Goal: Task Accomplishment & Management: Use online tool/utility

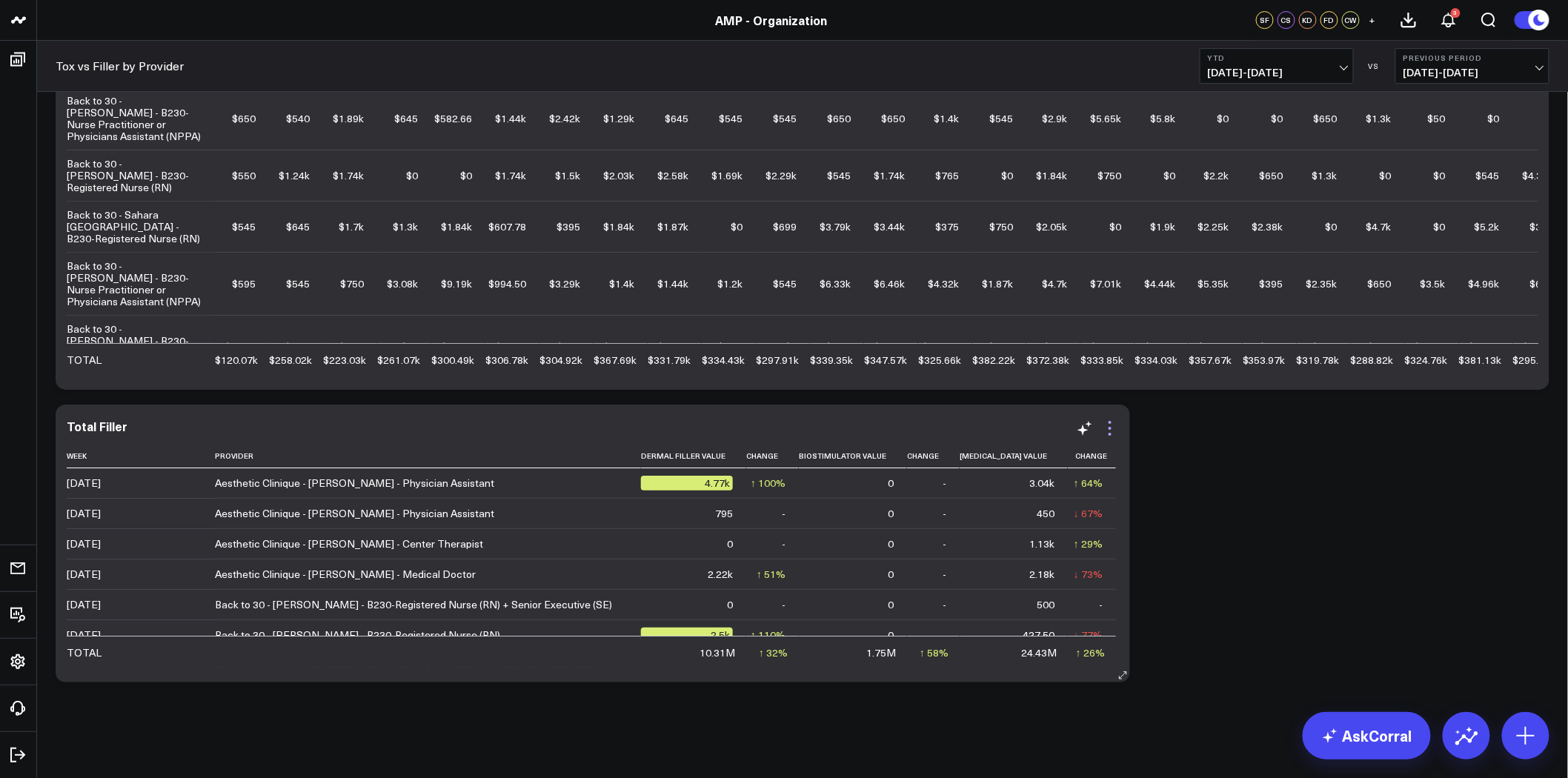
click at [1101, 431] on icon at bounding box center [1110, 429] width 17 height 17
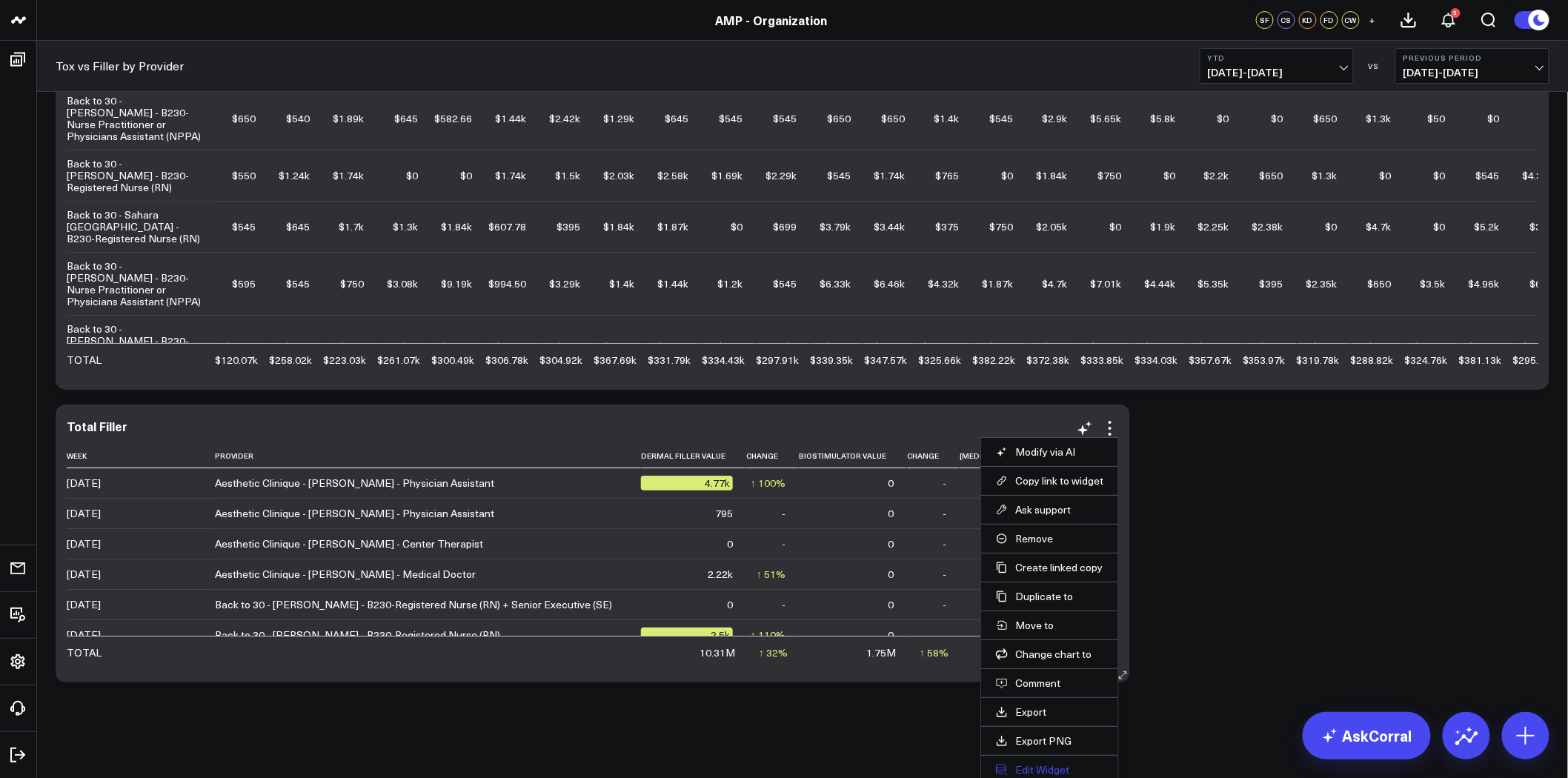
scroll to position [2169, 0]
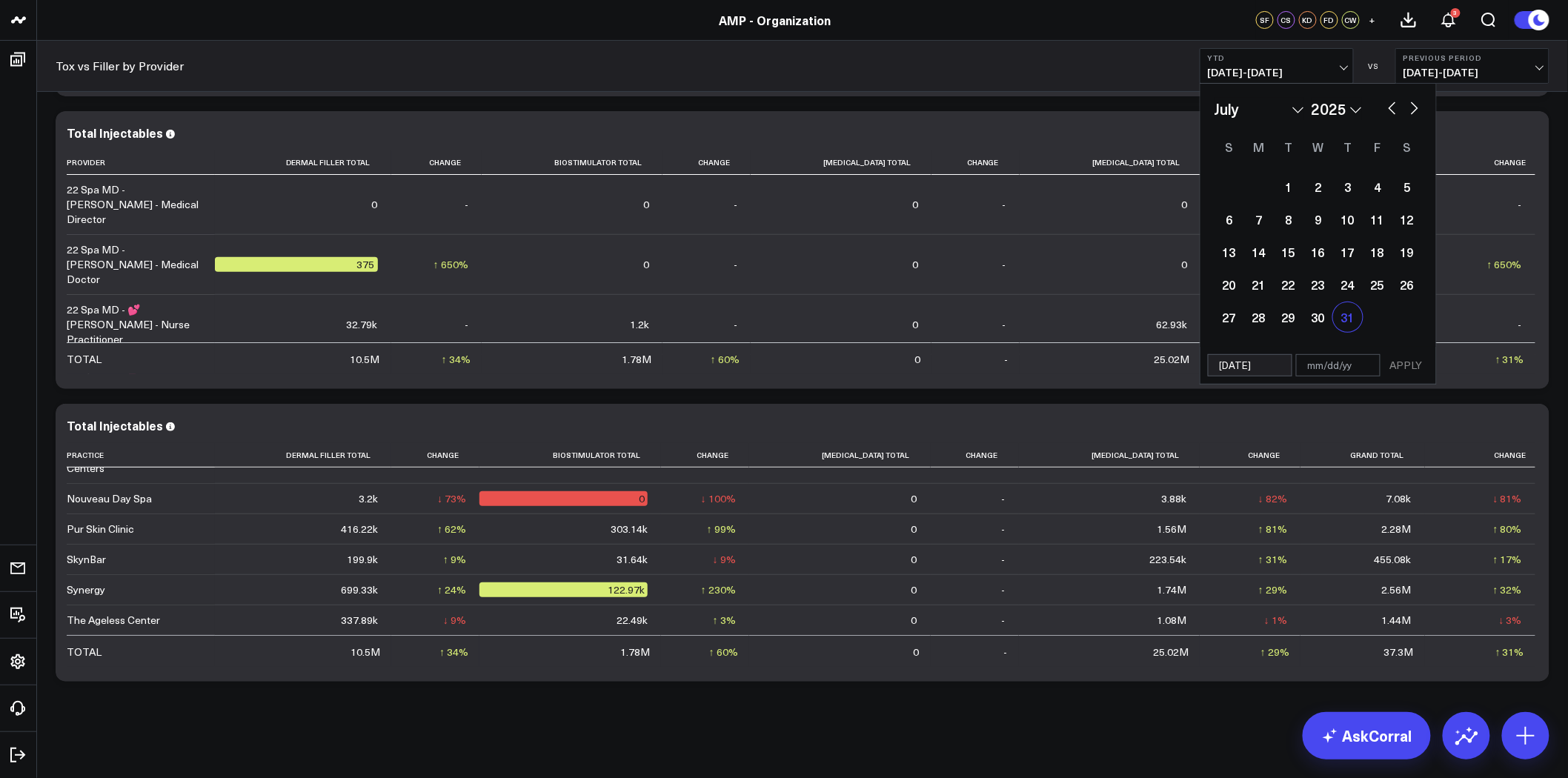
type input "[DATE]"
select select "6"
select select "2025"
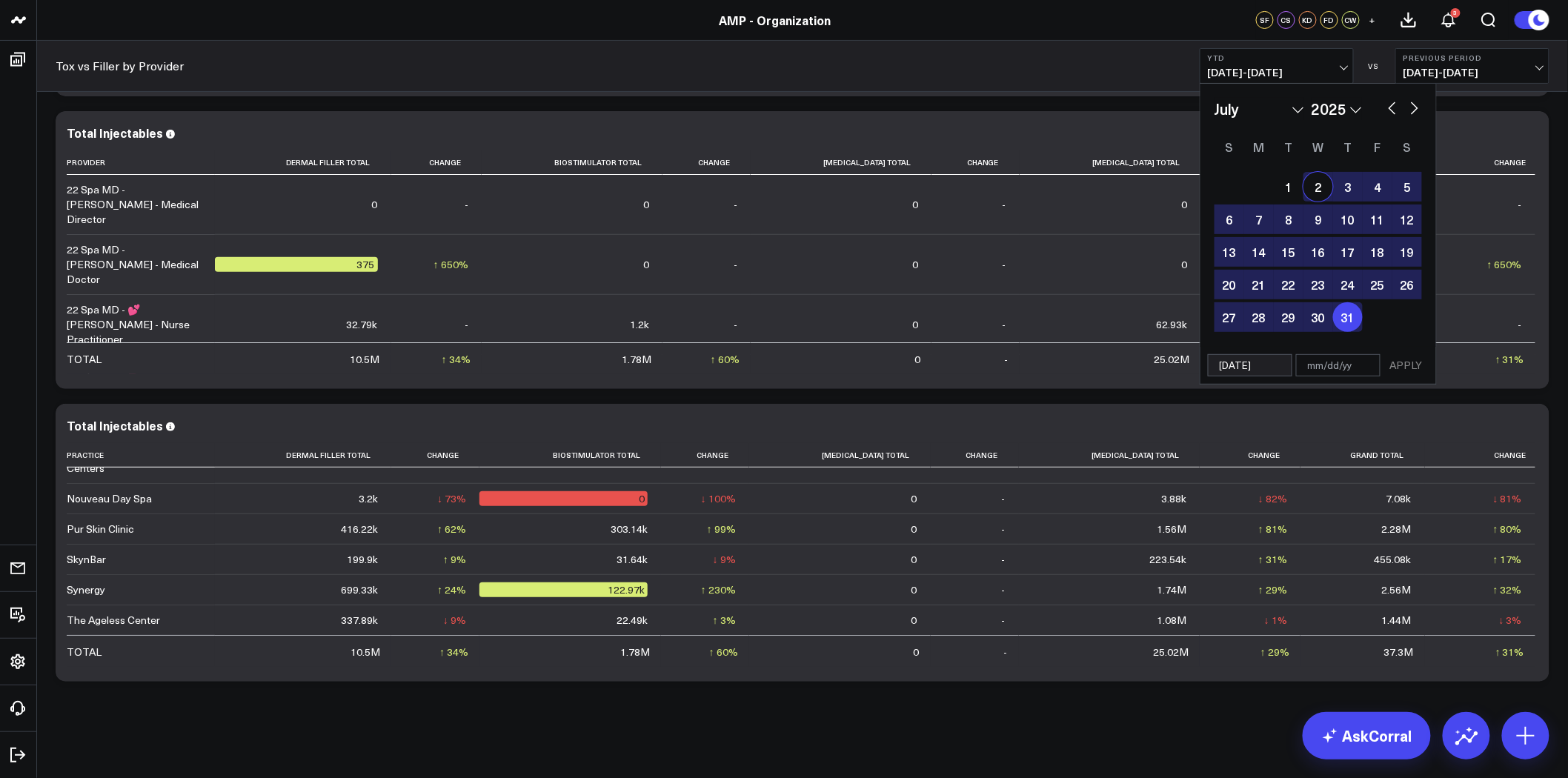
click at [1295, 109] on select "January February March April May June July August September October November De…" at bounding box center [1259, 108] width 90 height 22
select select "3"
select select "2025"
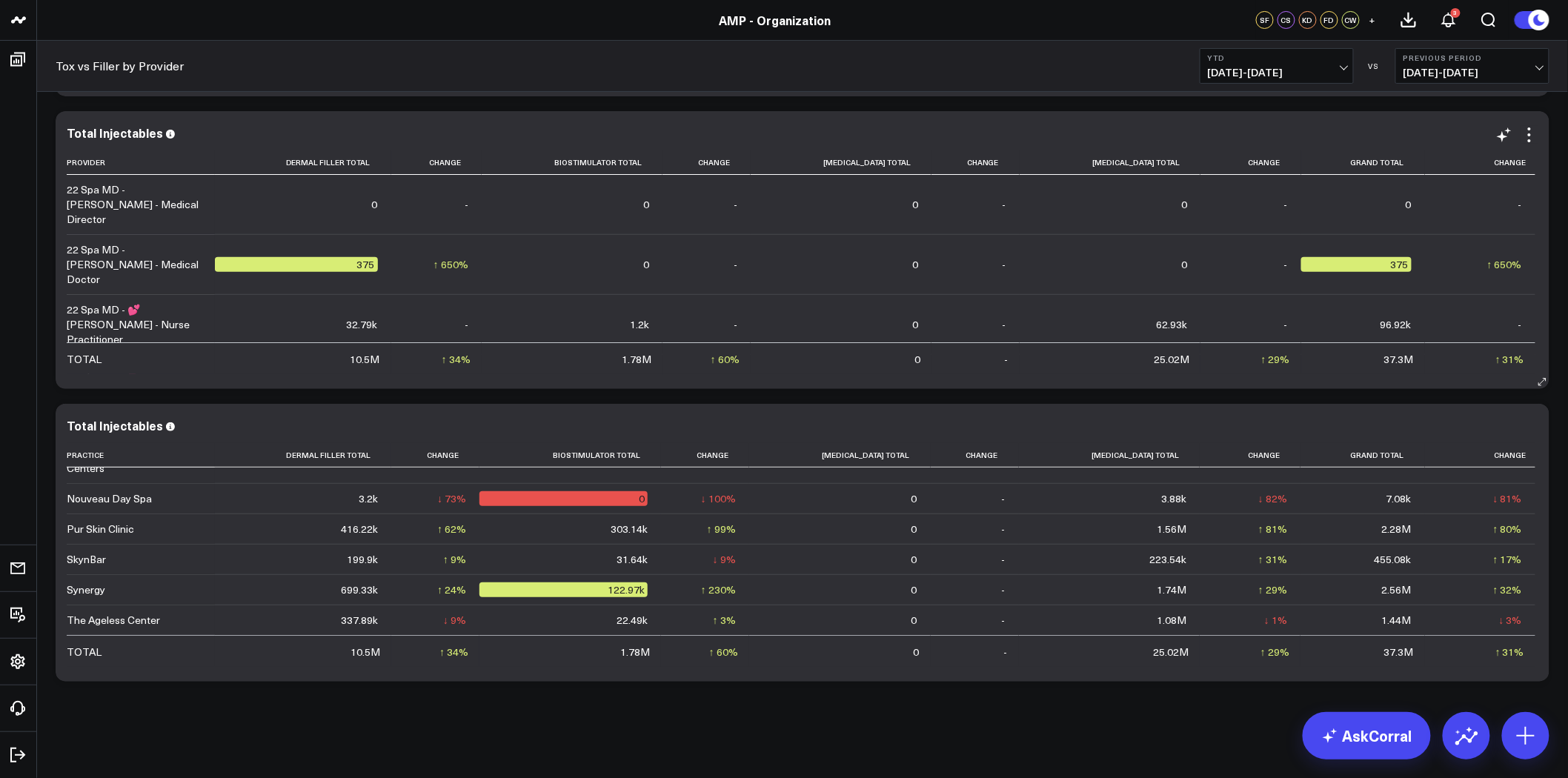
click at [1373, 354] on td "28.01k" at bounding box center [1363, 384] width 124 height 60
click at [1345, 67] on span "[DATE] - [DATE]" at bounding box center [1277, 72] width 138 height 12
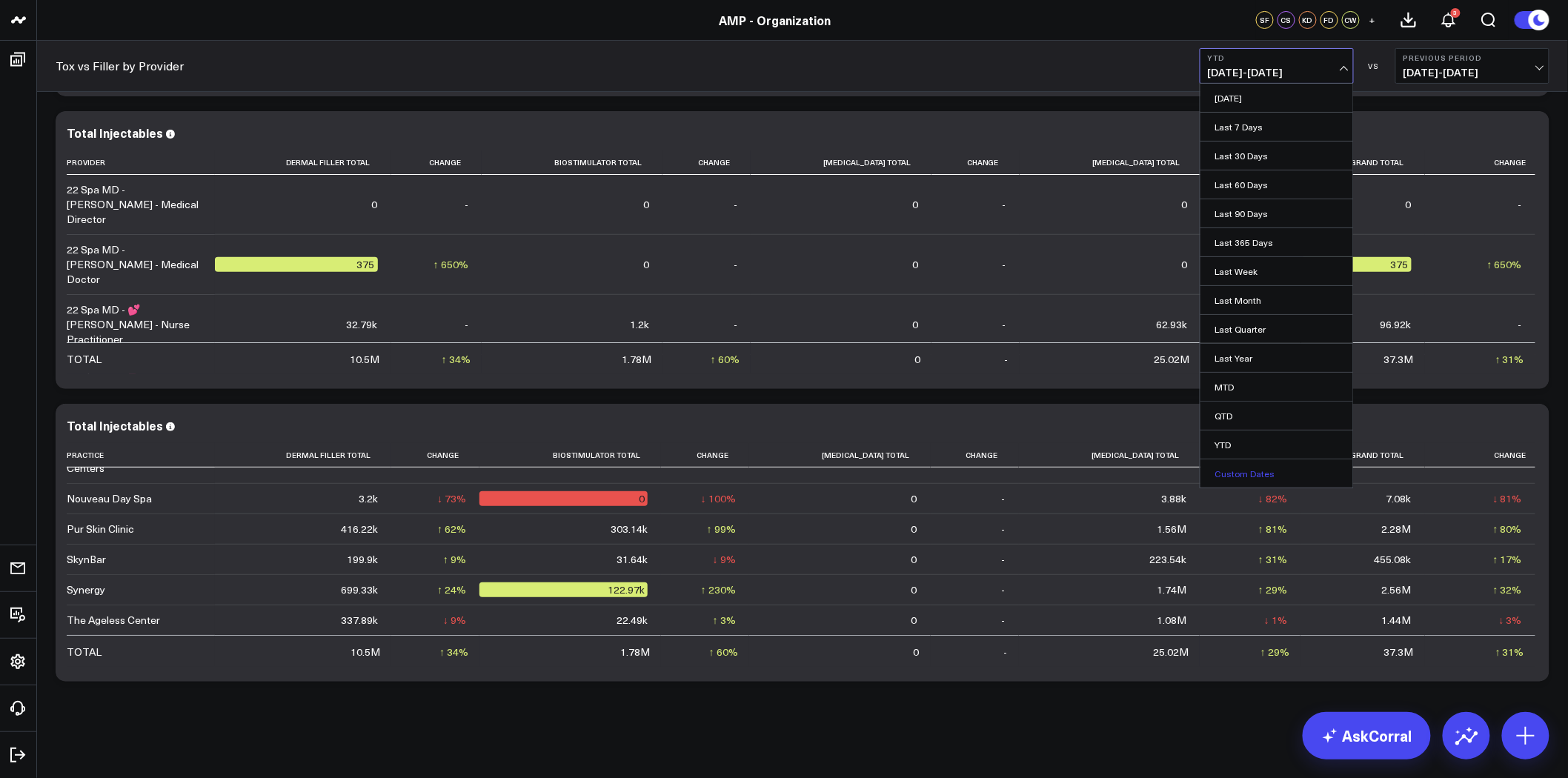
click at [1235, 470] on link "Custom Dates" at bounding box center [1277, 473] width 152 height 28
select select "7"
select select "2025"
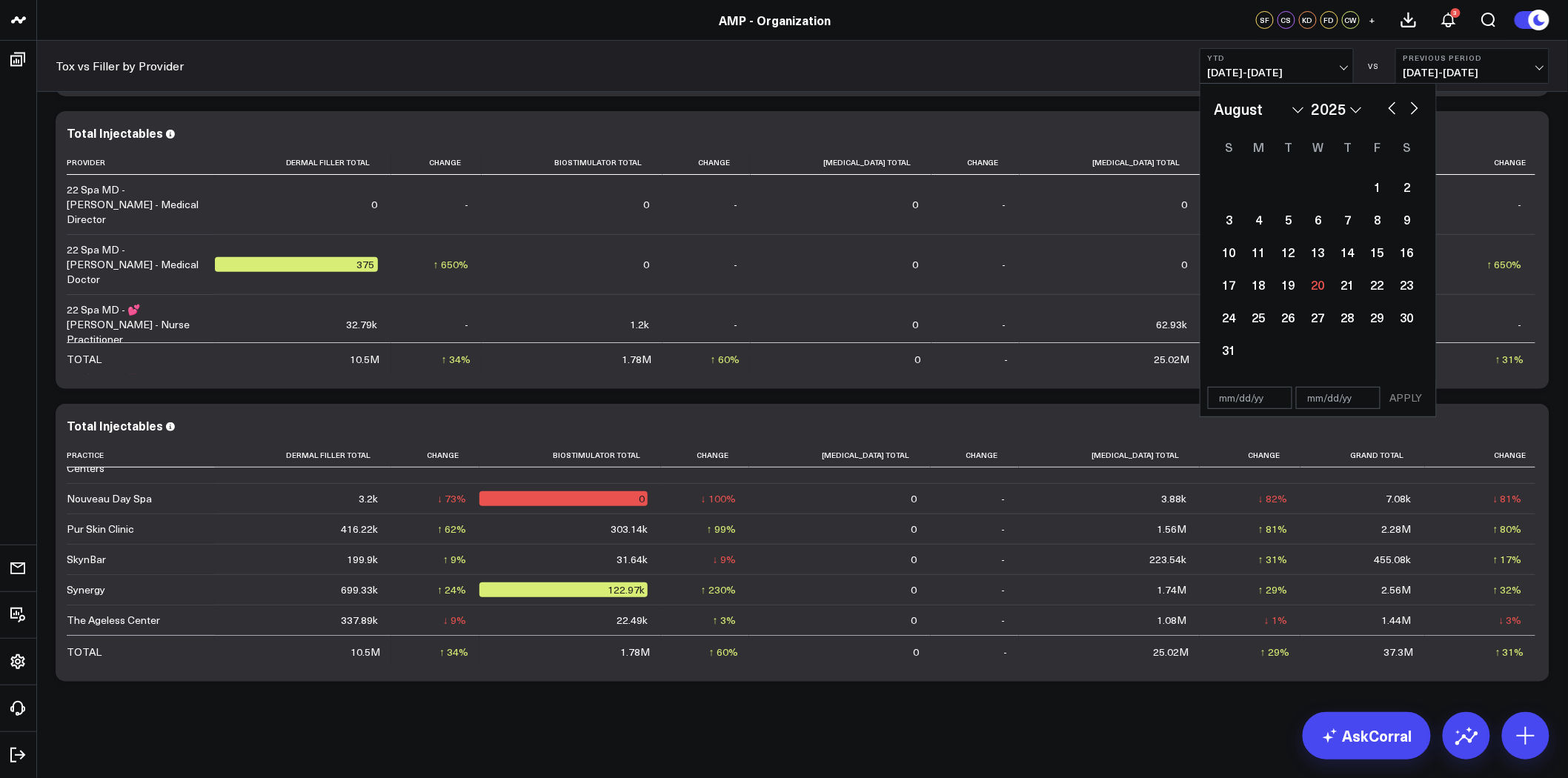
click at [1265, 110] on select "January February March April May June July August September October November De…" at bounding box center [1259, 108] width 90 height 22
select select "3"
select select "2025"
click at [1290, 187] on div "1" at bounding box center [1288, 186] width 30 height 30
type input "[DATE]"
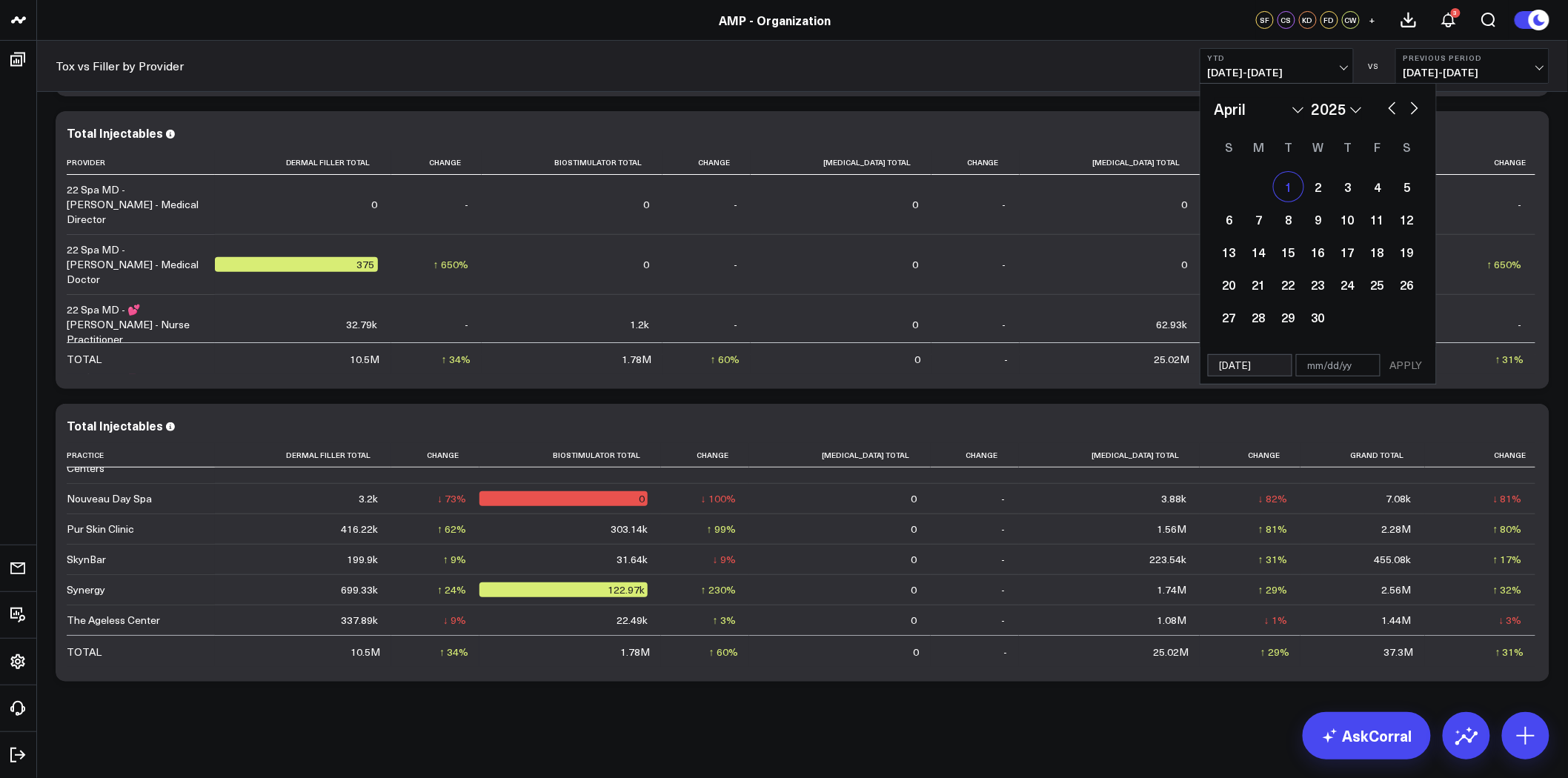
select select "3"
select select "2025"
click at [1301, 108] on select "January February March April May June July August September October November De…" at bounding box center [1259, 108] width 90 height 22
select select "6"
select select "2025"
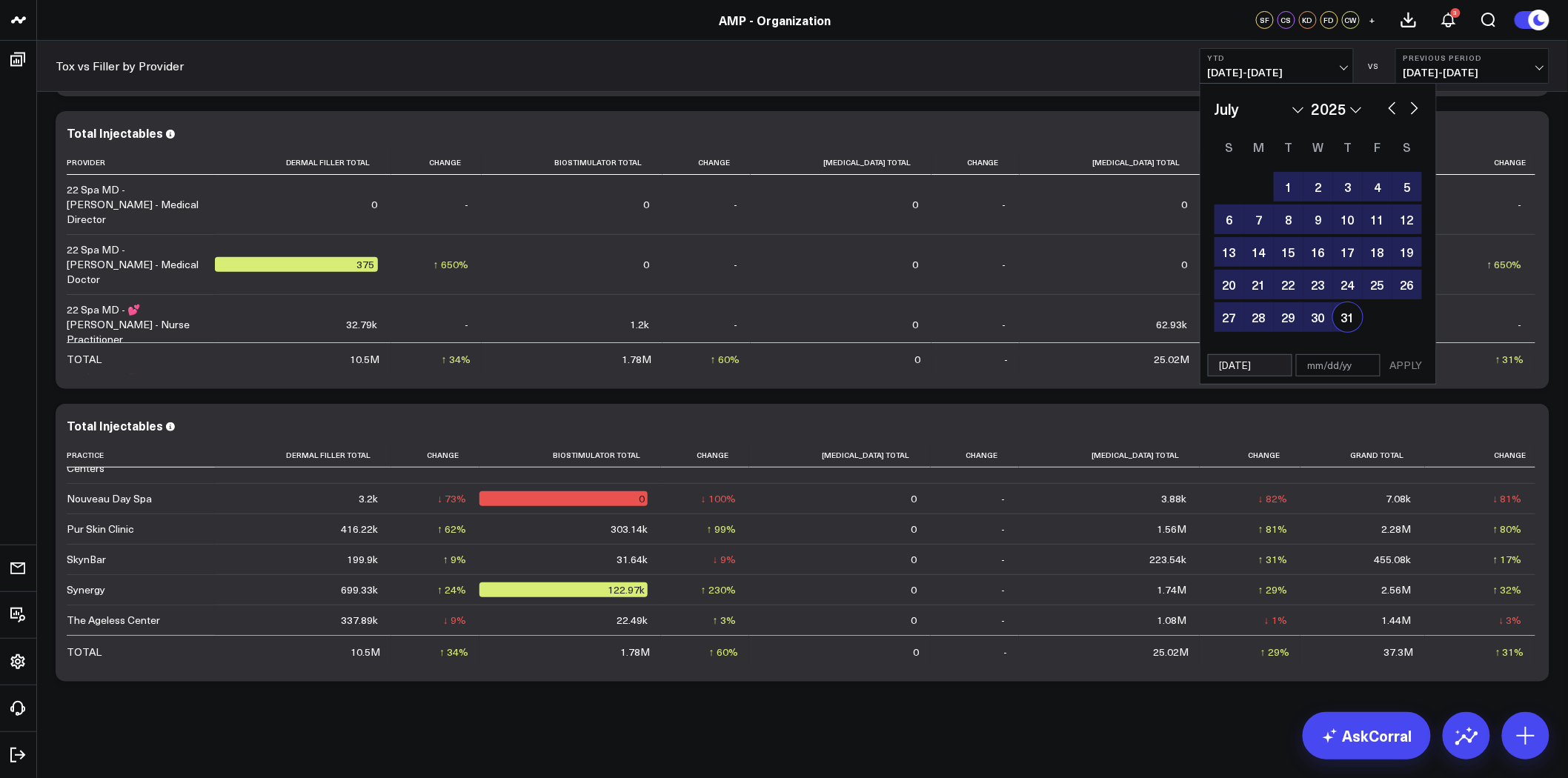
click at [1354, 315] on div "31" at bounding box center [1348, 317] width 30 height 30
type input "[DATE]"
select select "6"
select select "2025"
click at [1412, 366] on button "APPLY" at bounding box center [1407, 365] width 44 height 22
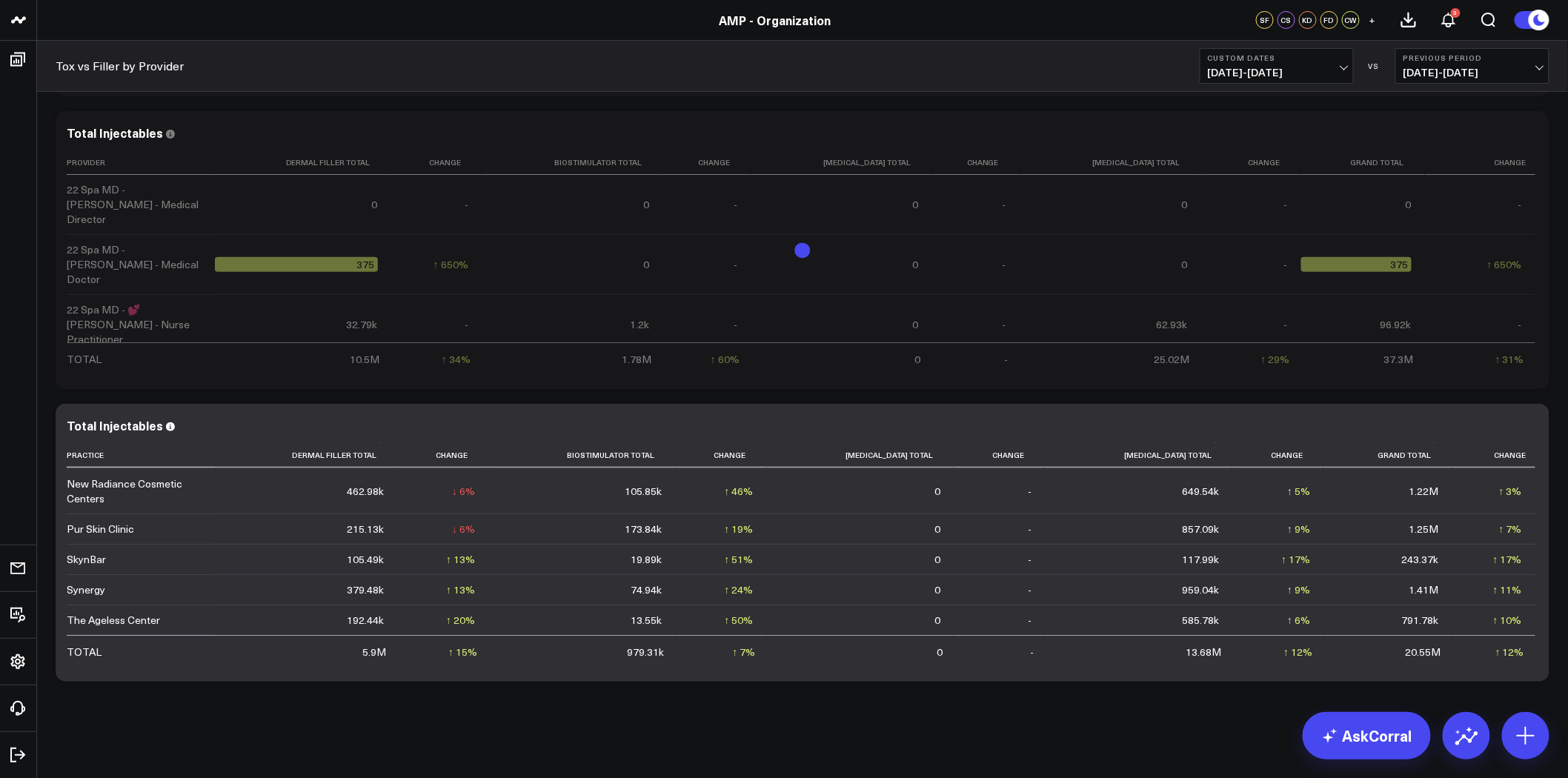
scroll to position [410, 0]
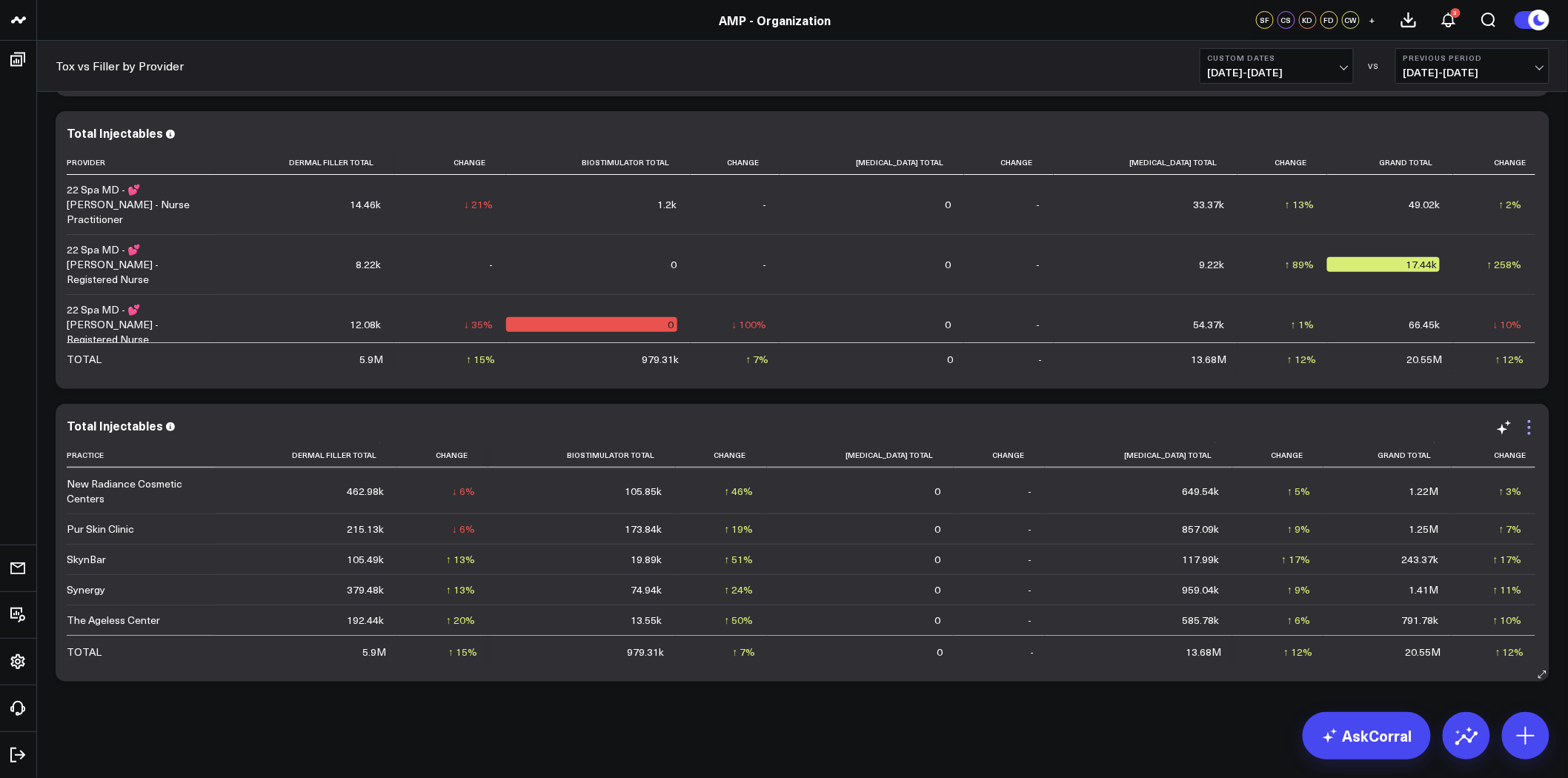
click at [1529, 431] on icon at bounding box center [1529, 428] width 17 height 17
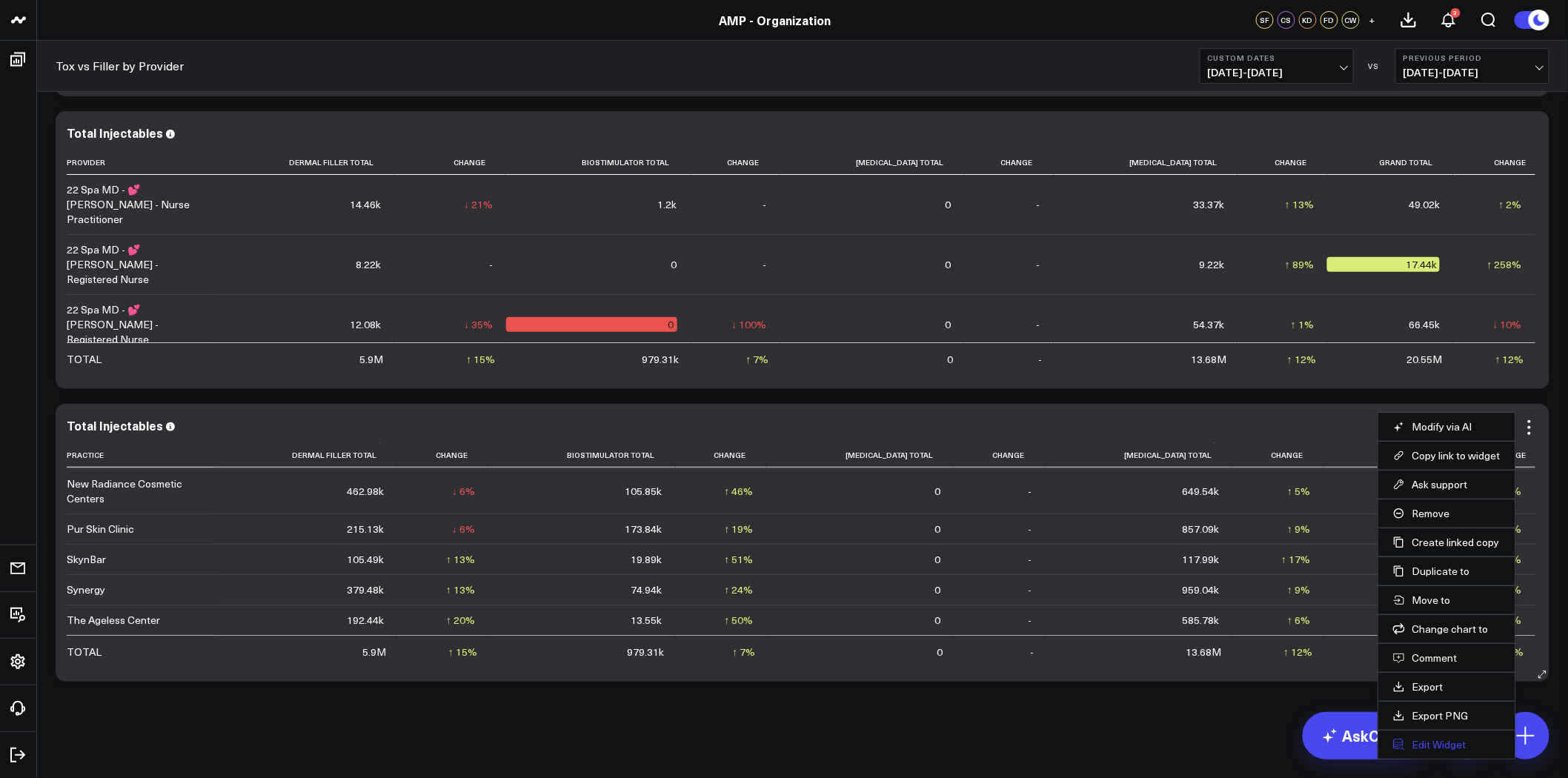
click at [1457, 738] on button "Edit Widget" at bounding box center [1446, 745] width 107 height 14
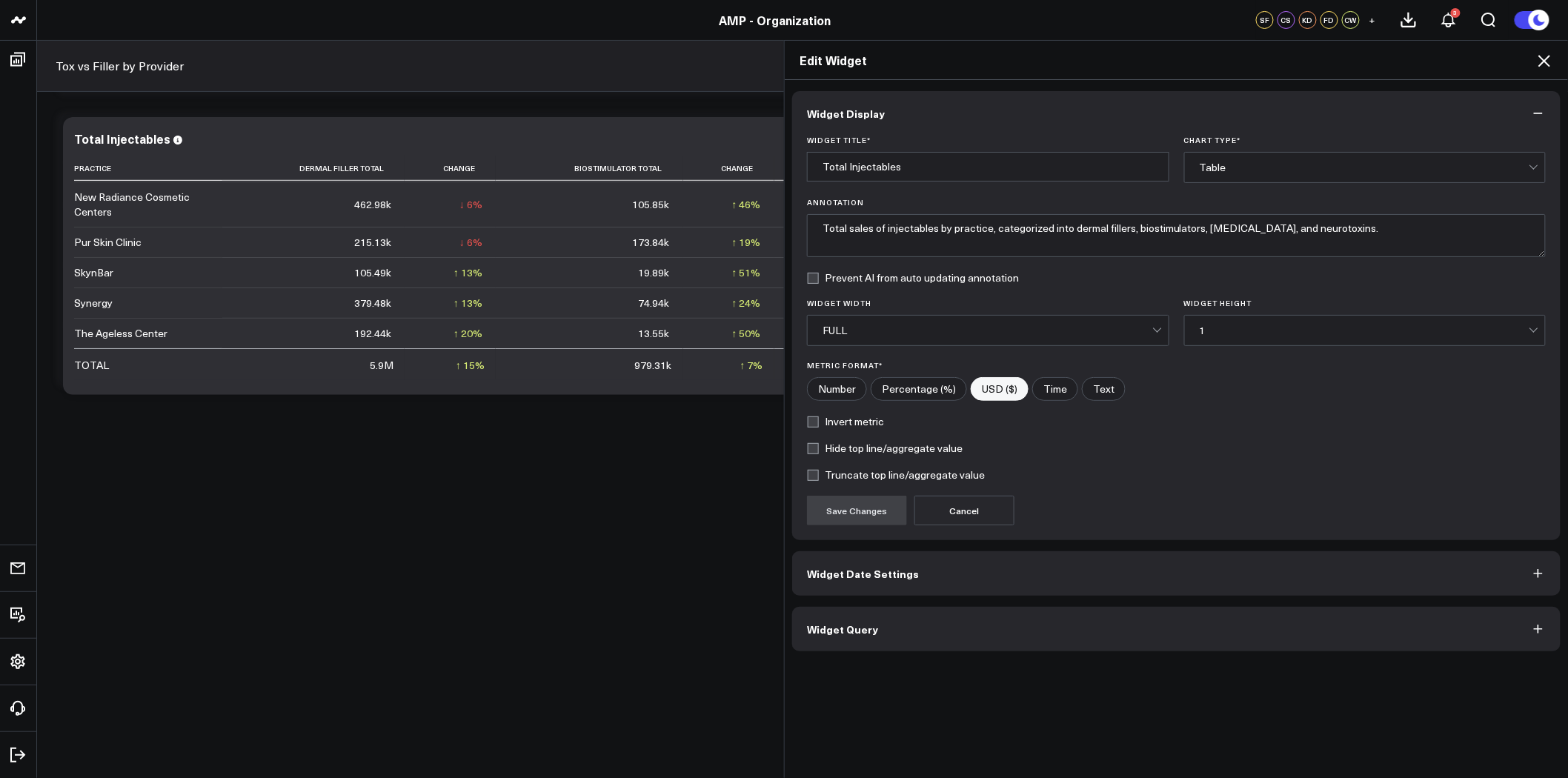
click at [932, 626] on button "Widget Query" at bounding box center [1176, 629] width 769 height 44
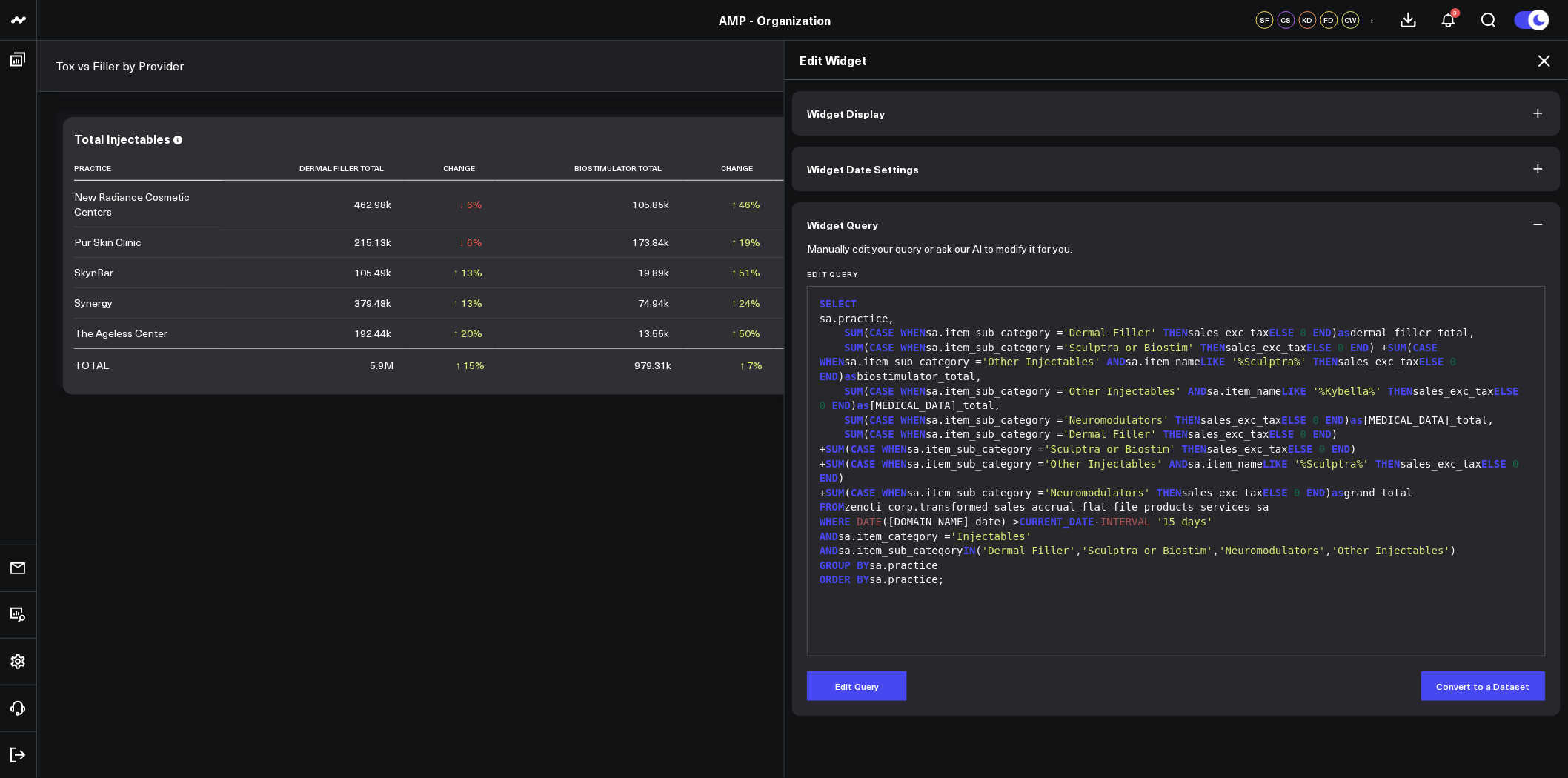
click at [882, 163] on span "Widget Date Settings" at bounding box center [863, 169] width 112 height 12
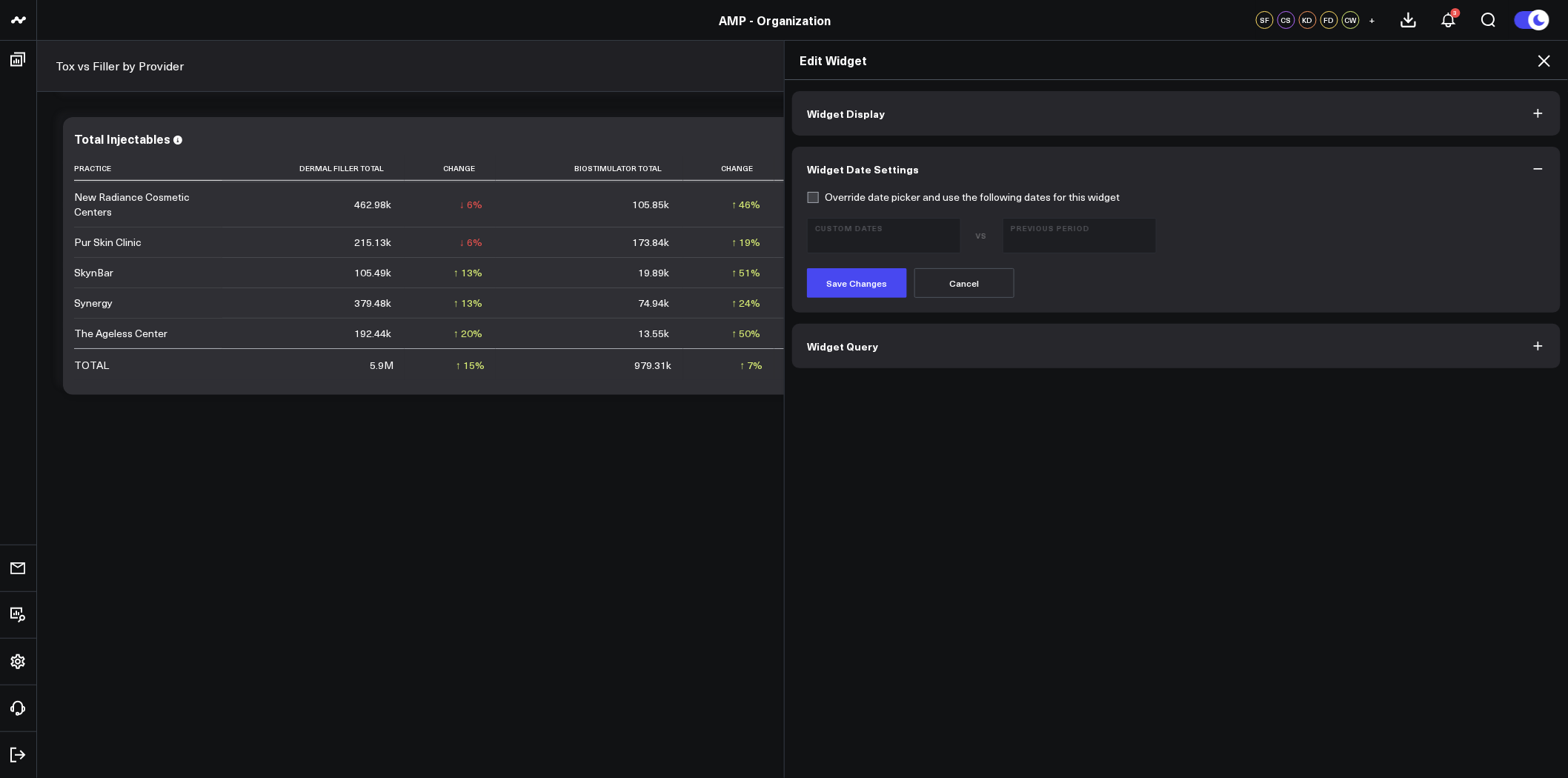
click at [833, 194] on label "Override date picker and use the following dates for this widget" at bounding box center [963, 197] width 313 height 12
click at [819, 194] on input "Override date picker and use the following dates for this widget" at bounding box center [812, 197] width 12 height 12
checkbox input "true"
click at [860, 231] on b "Custom Dates" at bounding box center [884, 227] width 138 height 9
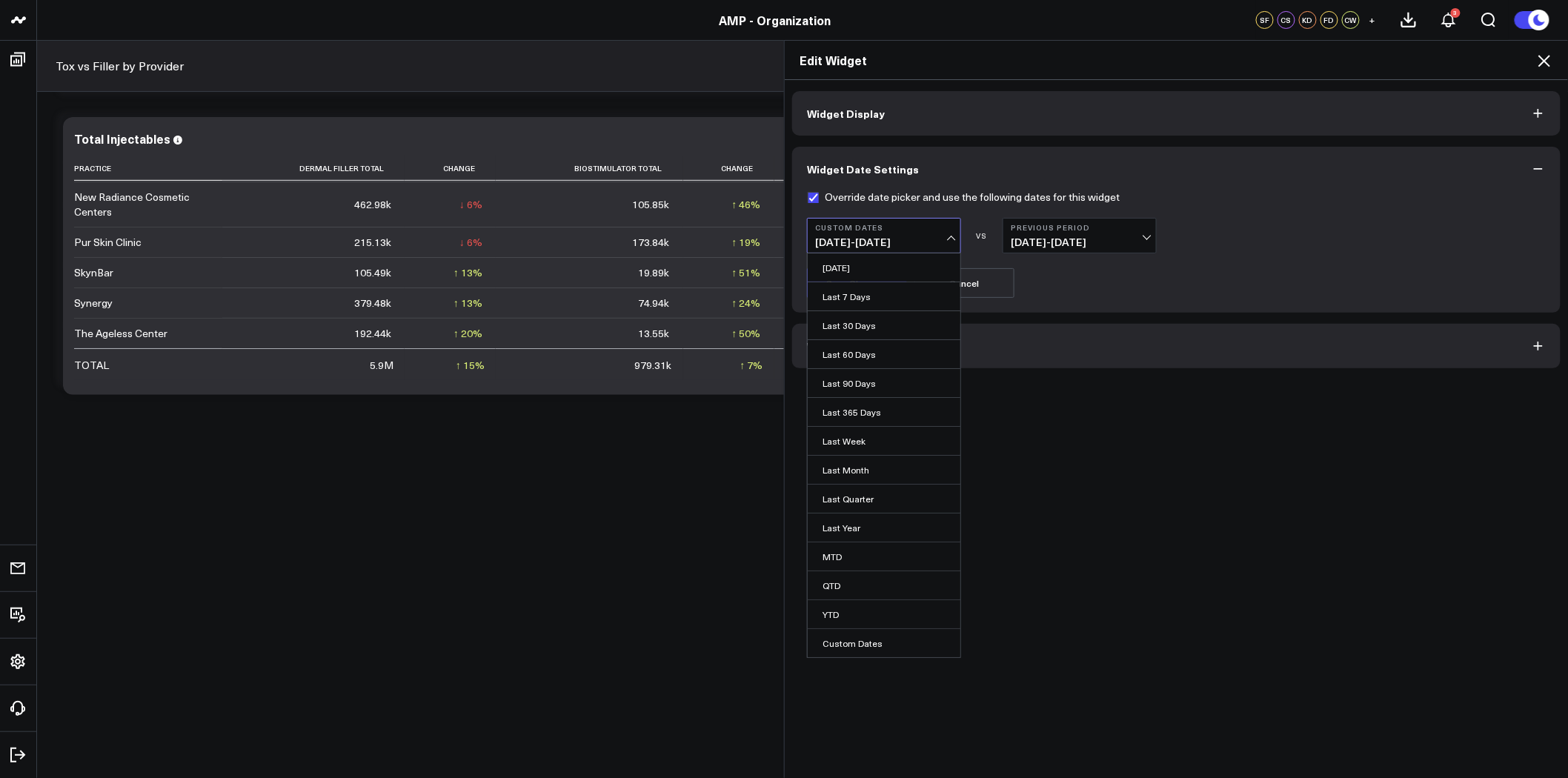
click at [1179, 364] on button "Widget Query" at bounding box center [1176, 347] width 769 height 44
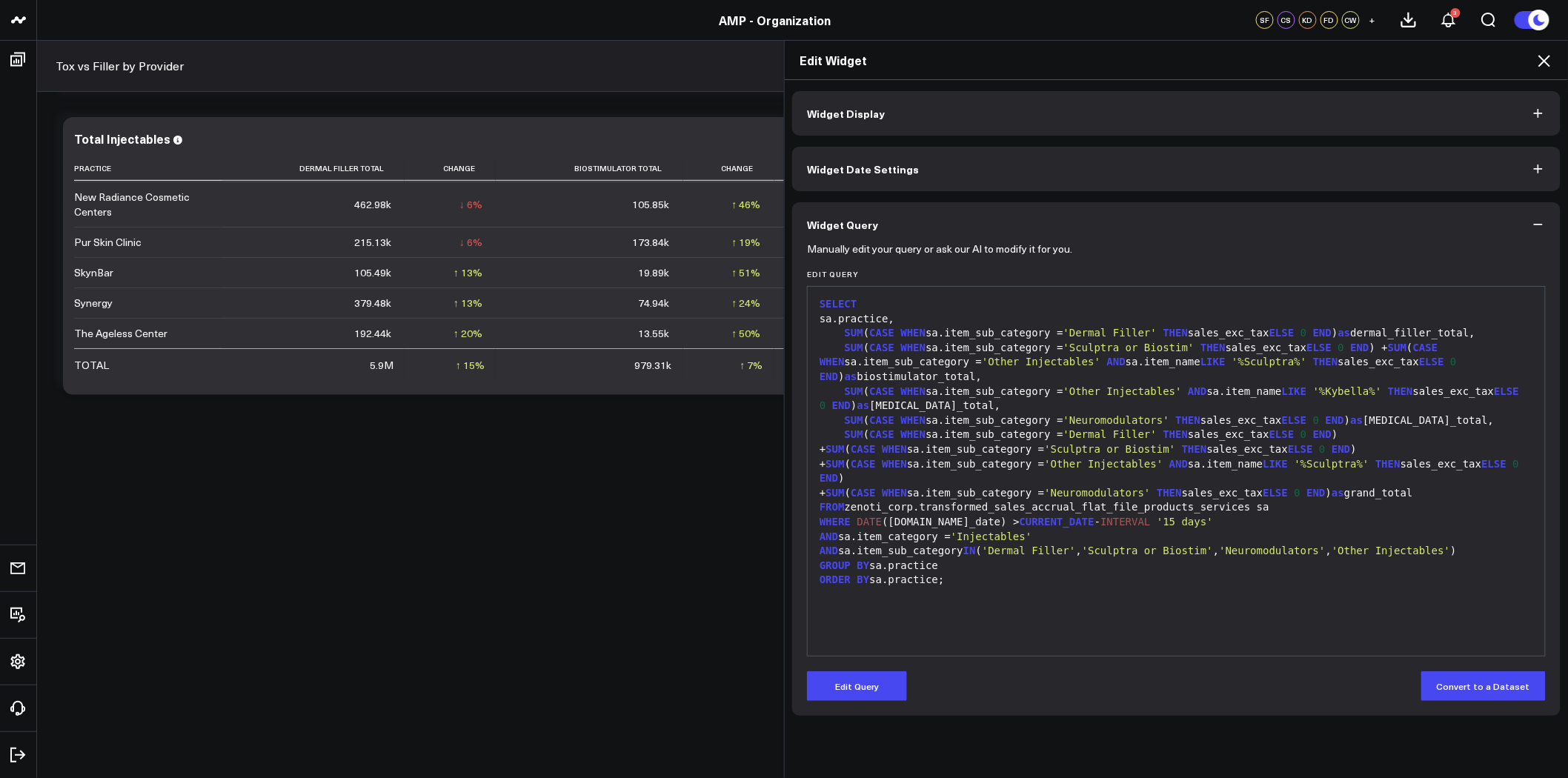
click at [864, 171] on span "Widget Date Settings" at bounding box center [863, 169] width 112 height 12
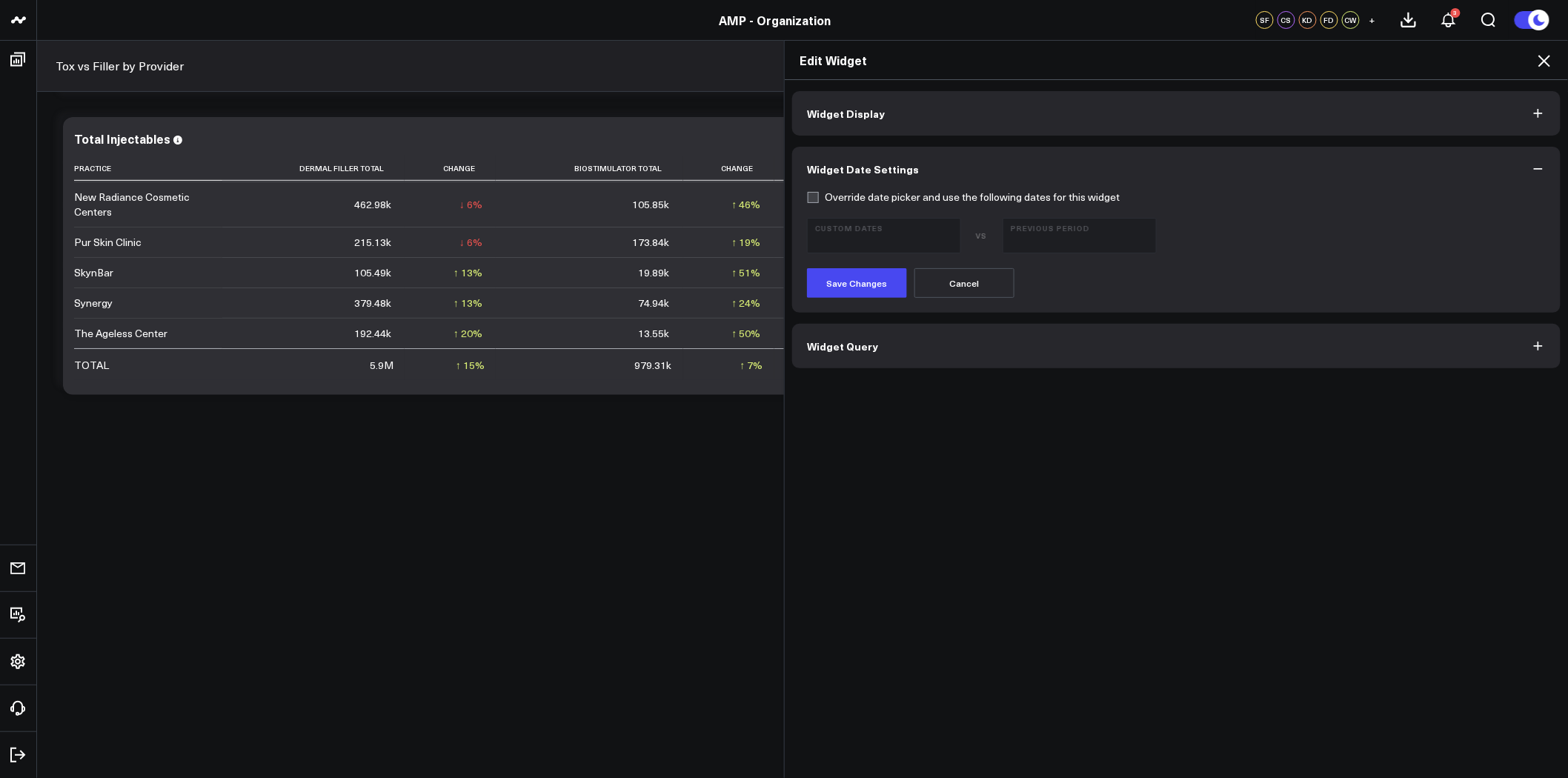
click at [866, 199] on label "Override date picker and use the following dates for this widget" at bounding box center [963, 197] width 313 height 12
click at [819, 199] on input "Override date picker and use the following dates for this widget" at bounding box center [812, 197] width 12 height 12
checkbox input "true"
click at [1050, 236] on span "[DATE] - [DATE]" at bounding box center [1080, 242] width 138 height 12
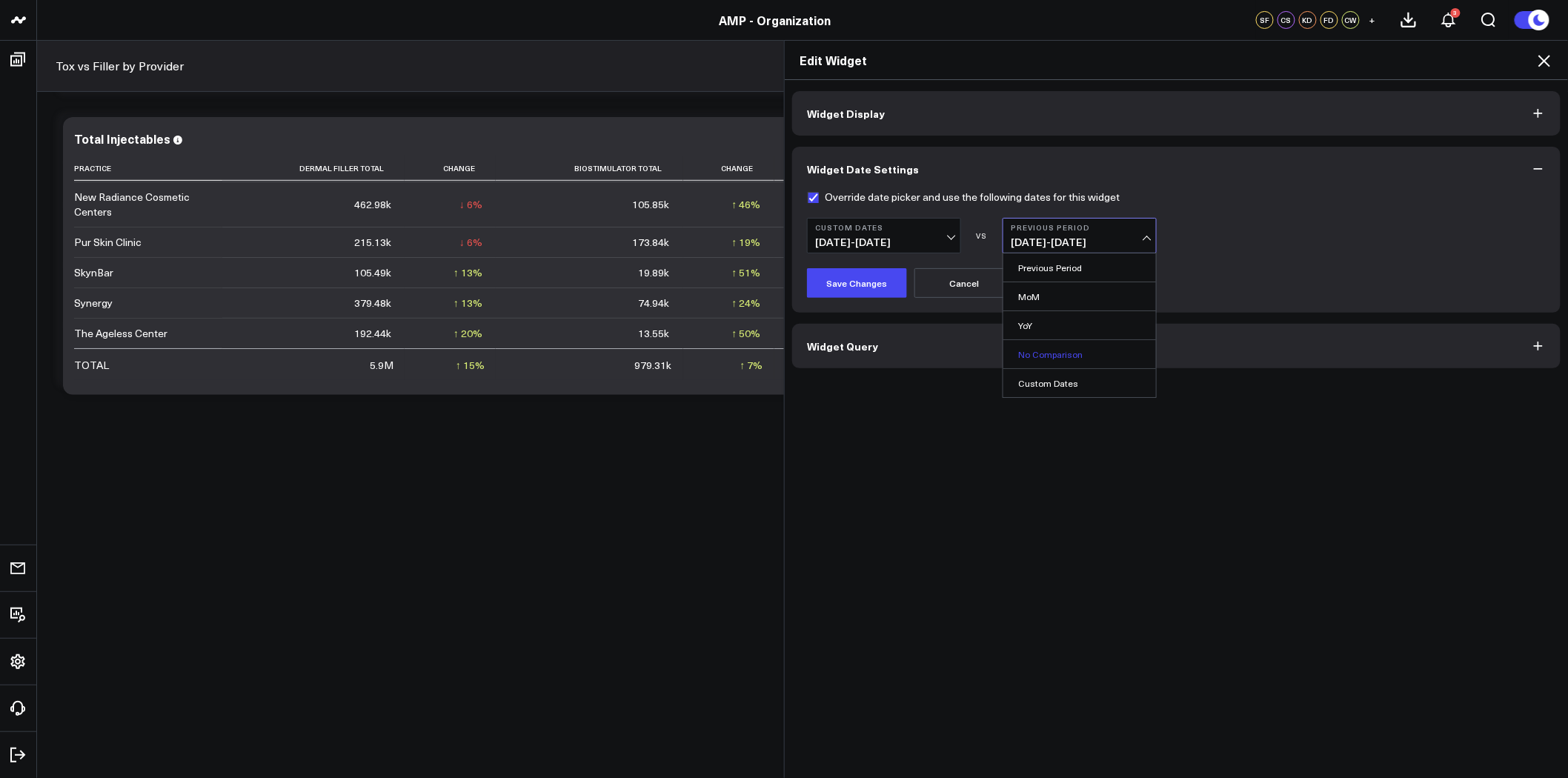
click at [1057, 352] on link "No Comparison" at bounding box center [1080, 354] width 152 height 28
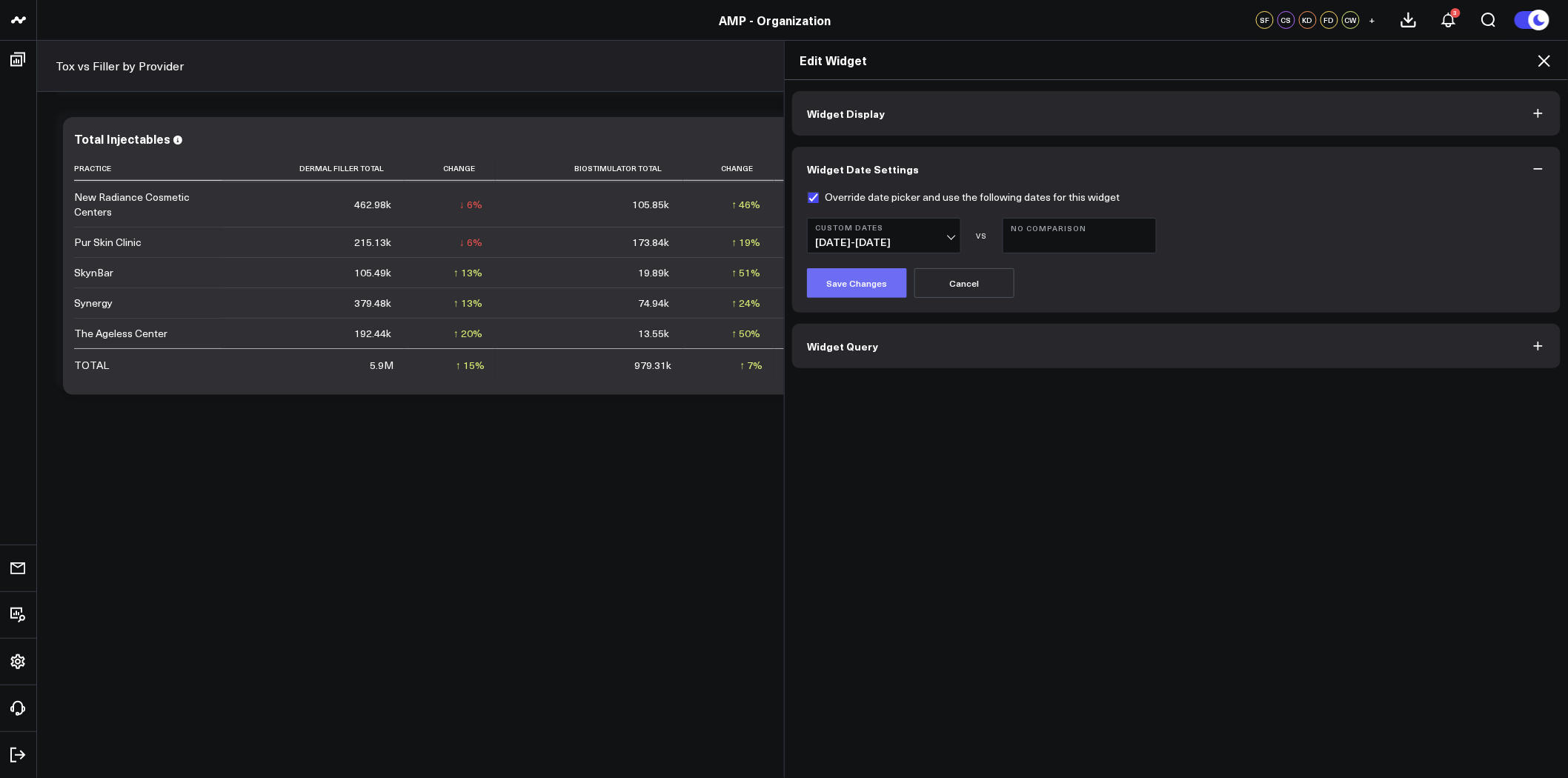
click at [831, 268] on button "Save Changes" at bounding box center [857, 283] width 100 height 30
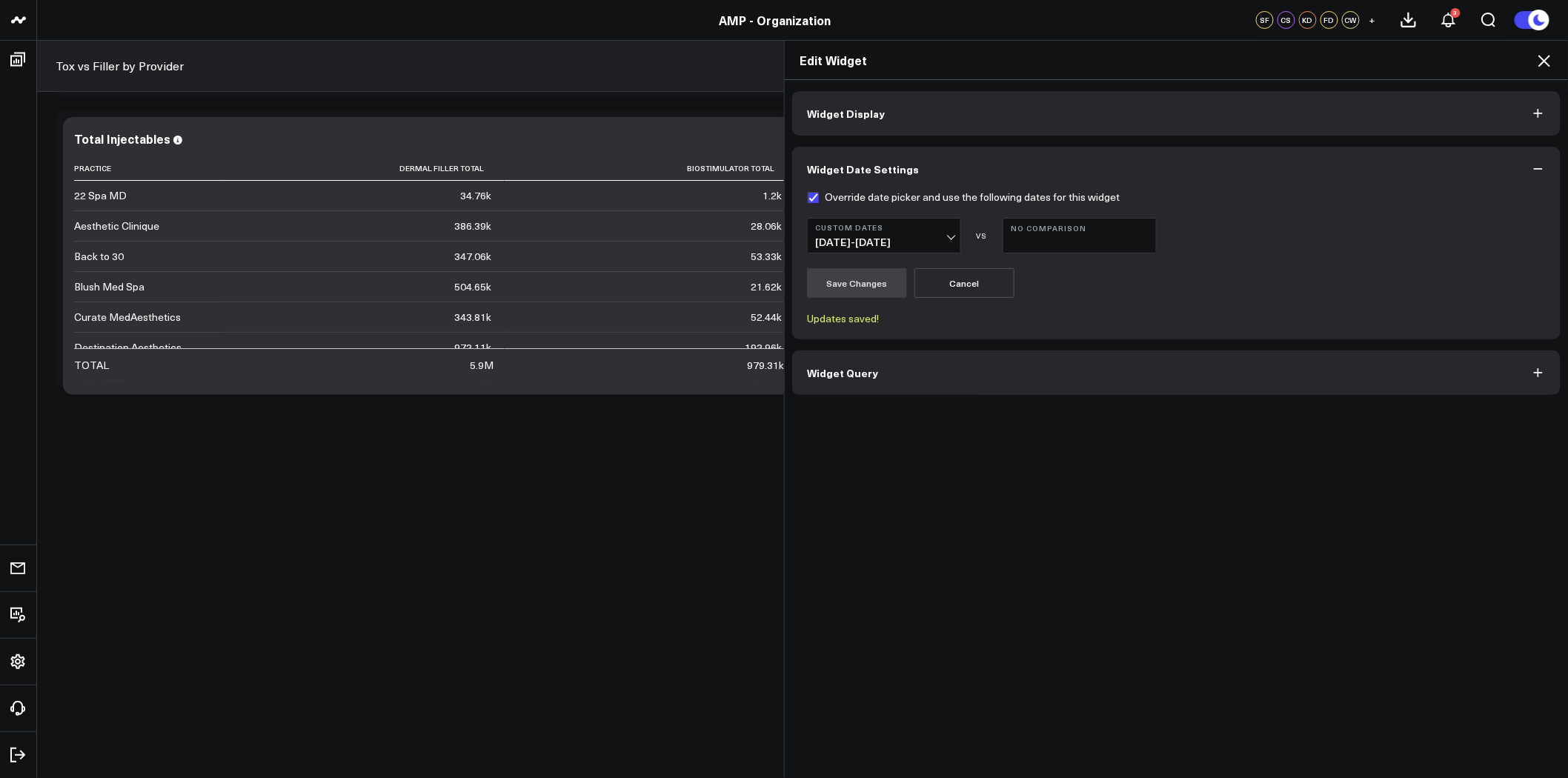
click at [1545, 61] on icon at bounding box center [1545, 61] width 12 height 12
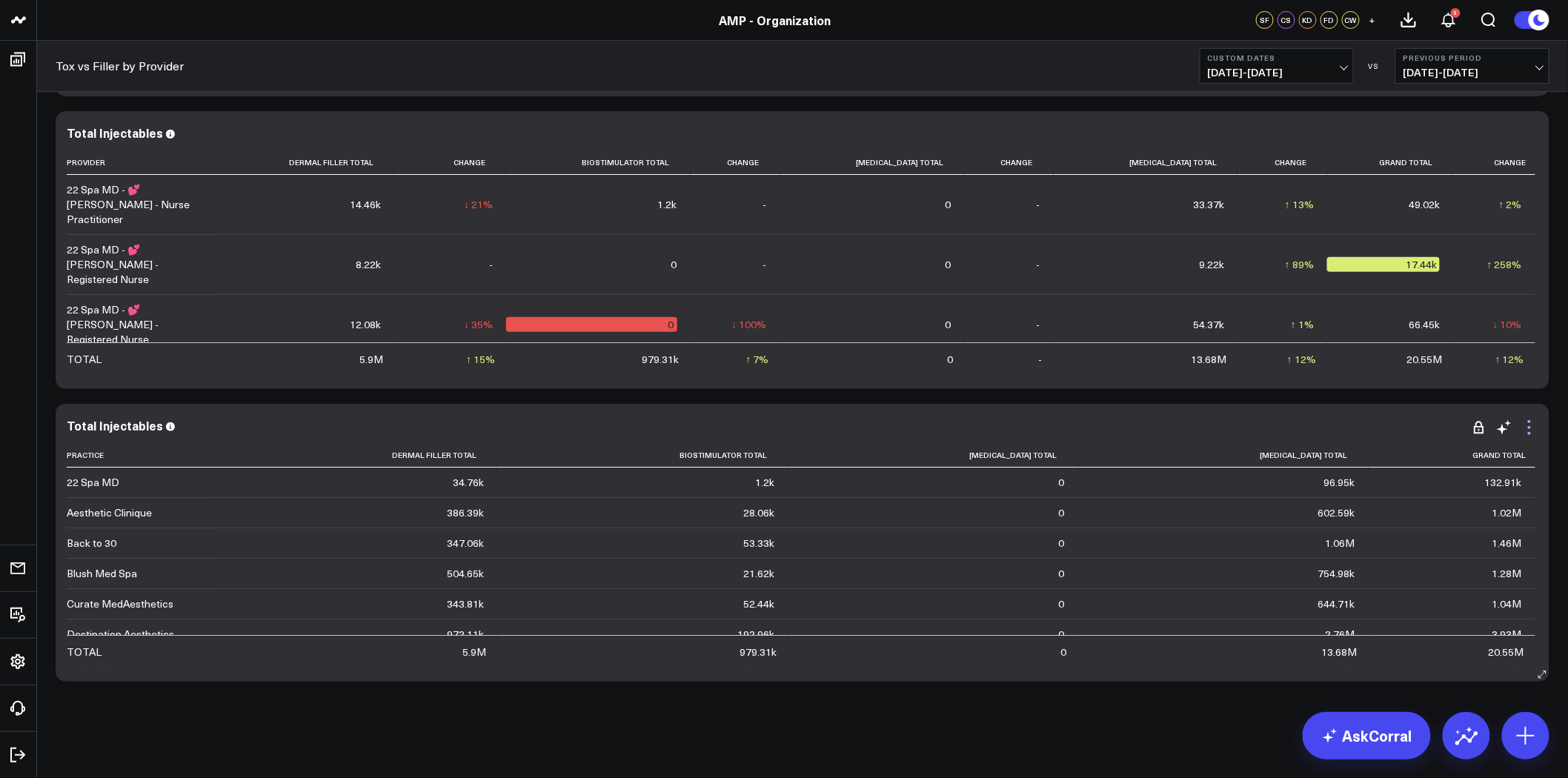
click at [1529, 427] on icon at bounding box center [1529, 428] width 3 height 3
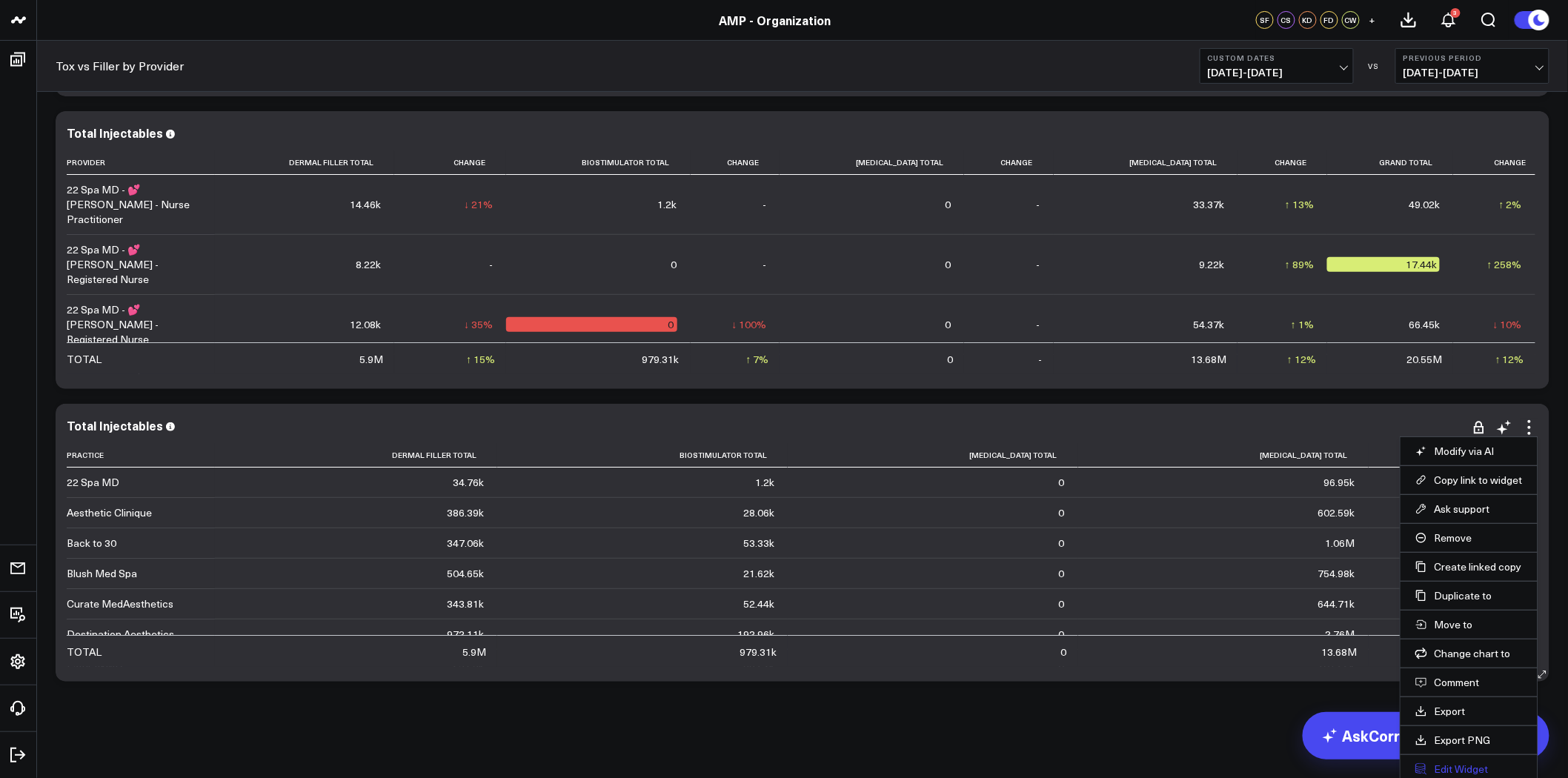
click at [1473, 769] on button "Edit Widget" at bounding box center [1469, 769] width 107 height 14
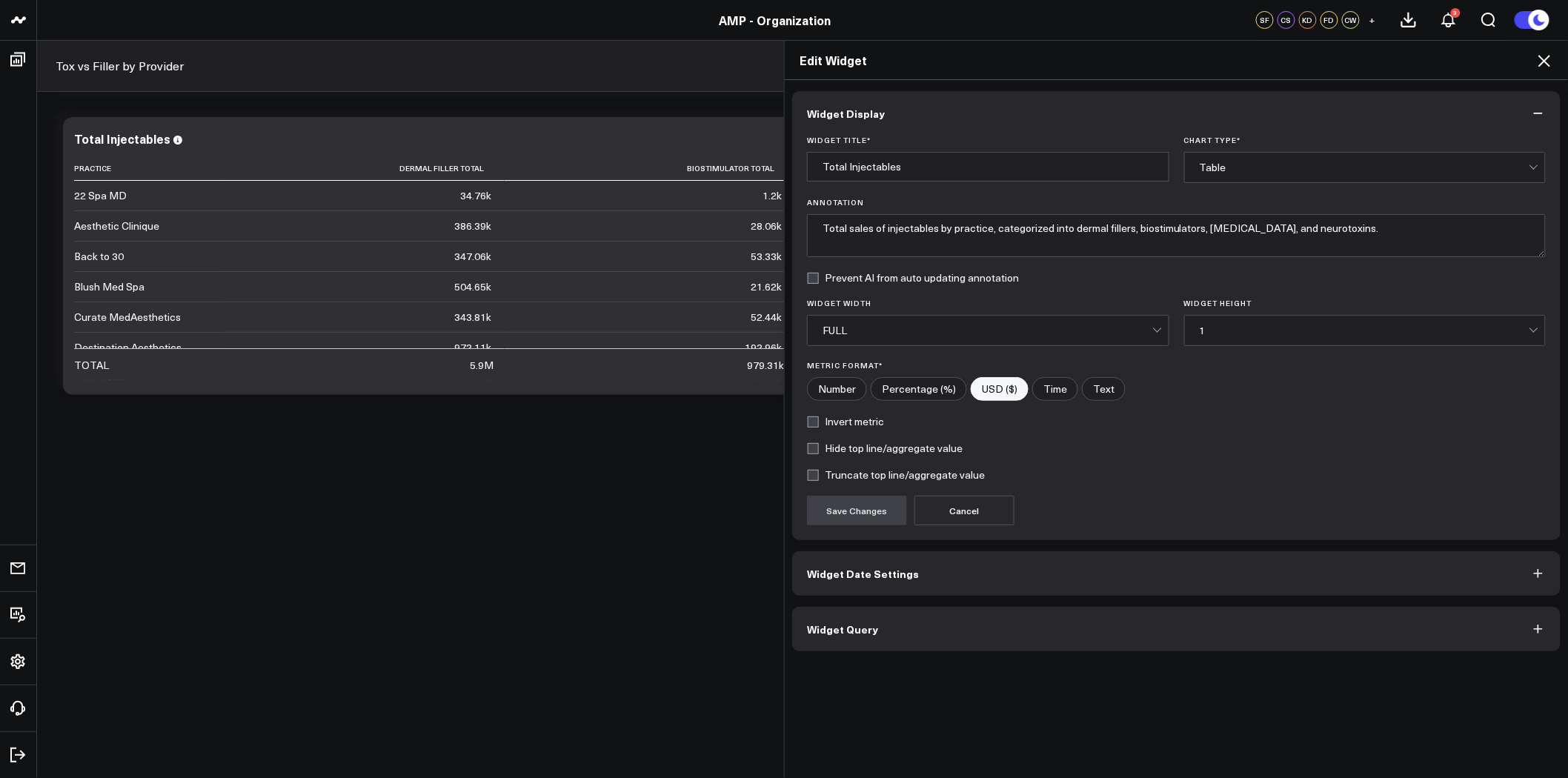
click at [973, 627] on button "Widget Query" at bounding box center [1176, 629] width 769 height 44
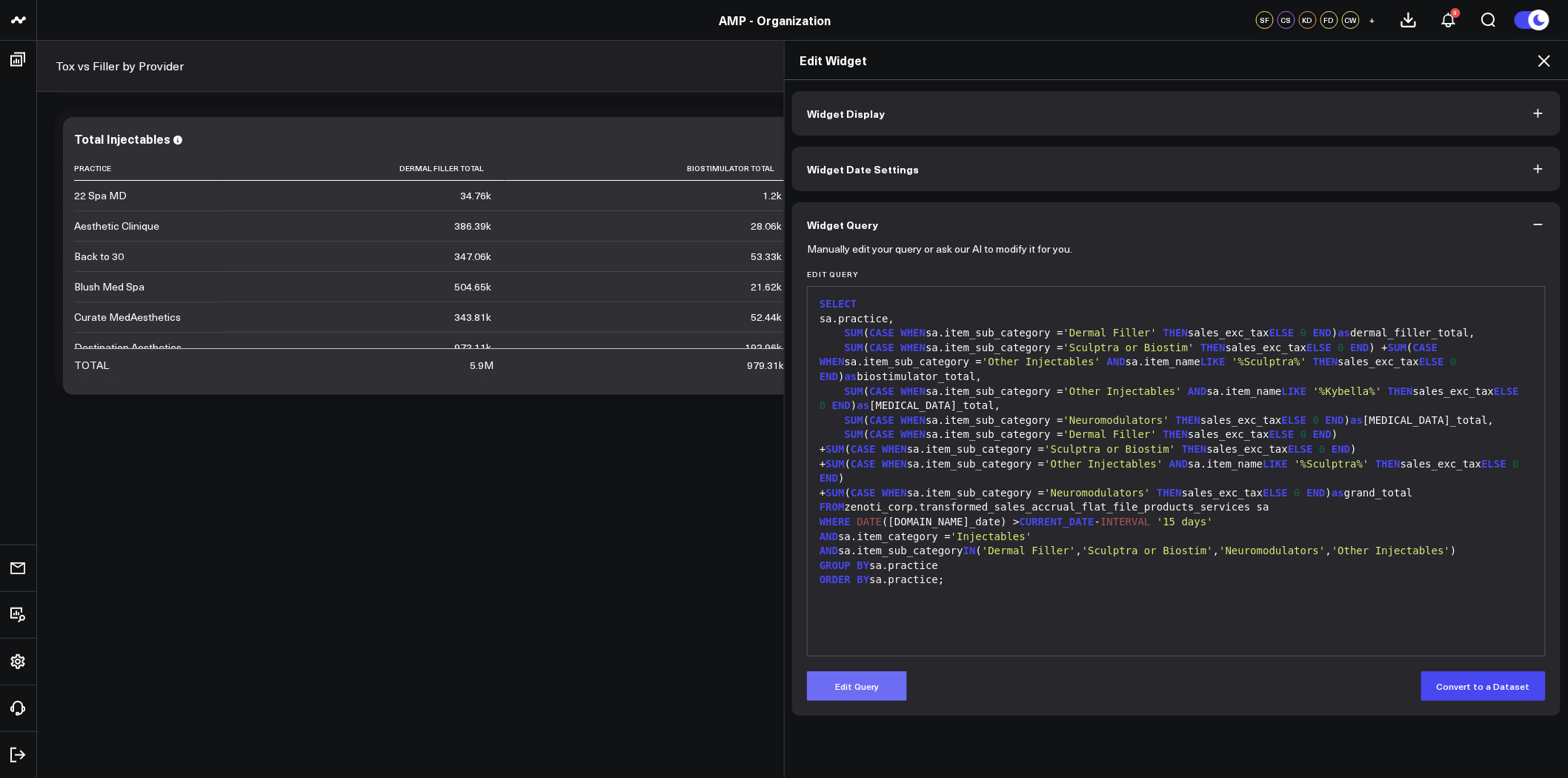
click at [863, 682] on button "Edit Query" at bounding box center [857, 686] width 100 height 30
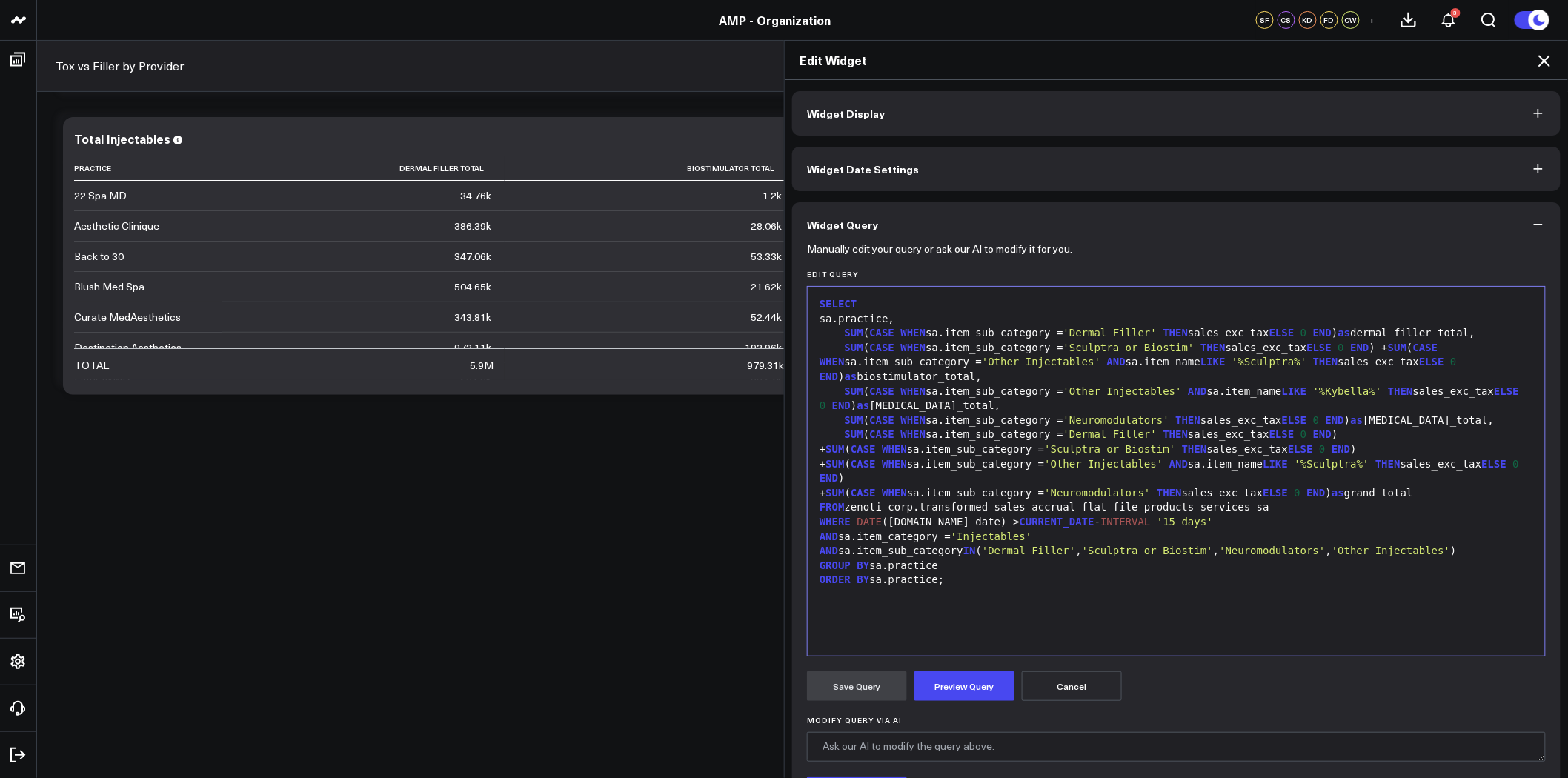
click at [1208, 465] on div "+ SUM ( CASE WHEN sa.item_sub_category = 'Other Injectables' AND sa.item_name L…" at bounding box center [1176, 472] width 723 height 29
click at [1308, 463] on div "+ SUM ( CASE WHEN sa.item_sub_category = 'Other Injectables' AND lower (sa.item…" at bounding box center [1176, 472] width 723 height 29
click at [1366, 462] on span "'%Sculptra%'" at bounding box center [1389, 464] width 75 height 12
click at [1188, 394] on div "SUM ( CASE WHEN sa.item_sub_category = 'Other Injectables' AND sa.item_name LIK…" at bounding box center [1176, 400] width 723 height 29
click at [1187, 394] on div "SUM ( CASE WHEN sa.item_sub_category = 'Other Injectables' AND sa.item_name LIK…" at bounding box center [1176, 400] width 723 height 29
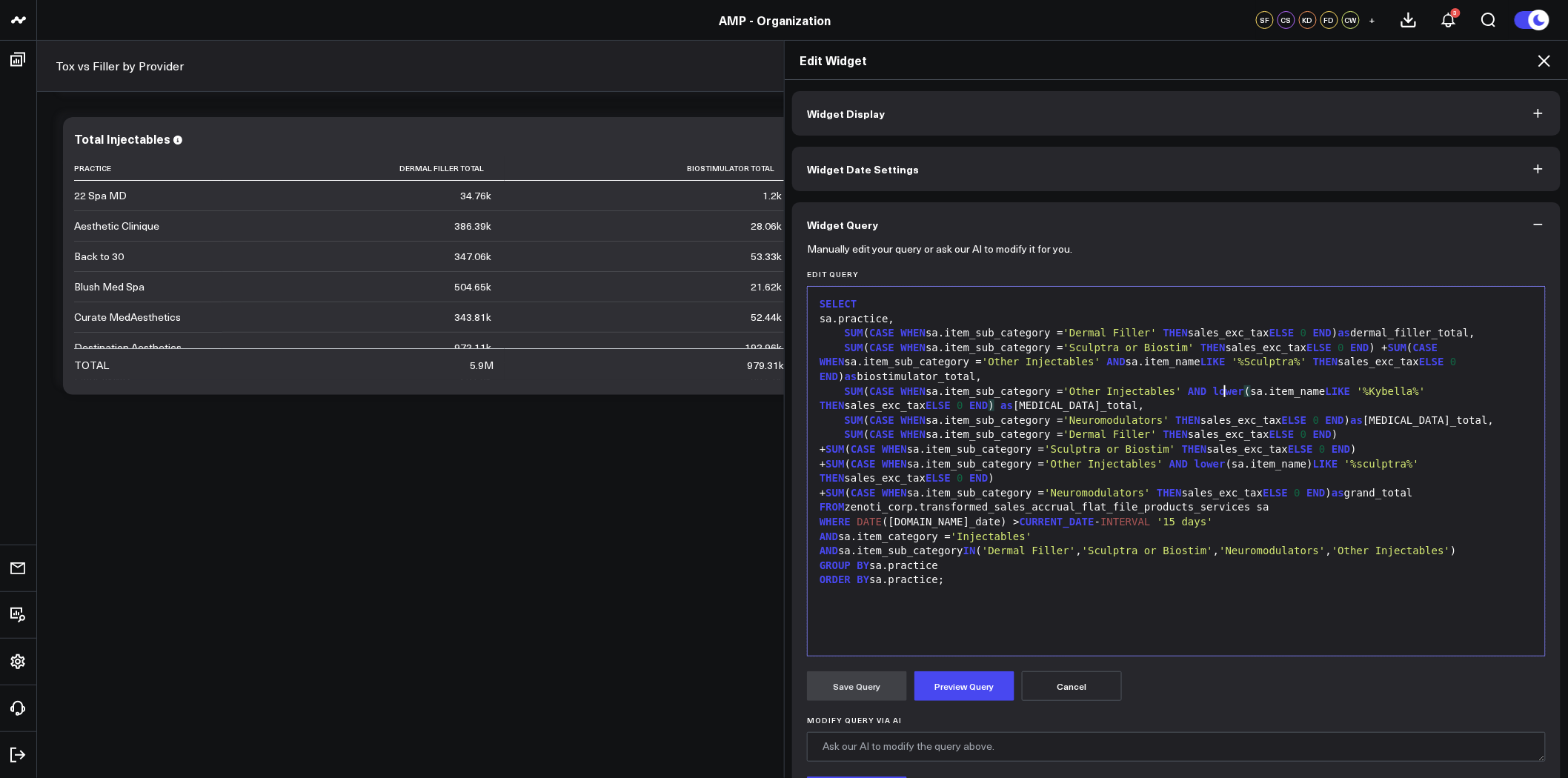
click at [1286, 392] on div "SUM ( CASE WHEN sa.item_sub_category = 'Other Injectables' AND lower ( sa.item_…" at bounding box center [1176, 400] width 723 height 29
click at [1363, 393] on span "'%Kybella%'" at bounding box center [1397, 391] width 69 height 12
click at [957, 690] on button "Preview Query" at bounding box center [965, 686] width 100 height 30
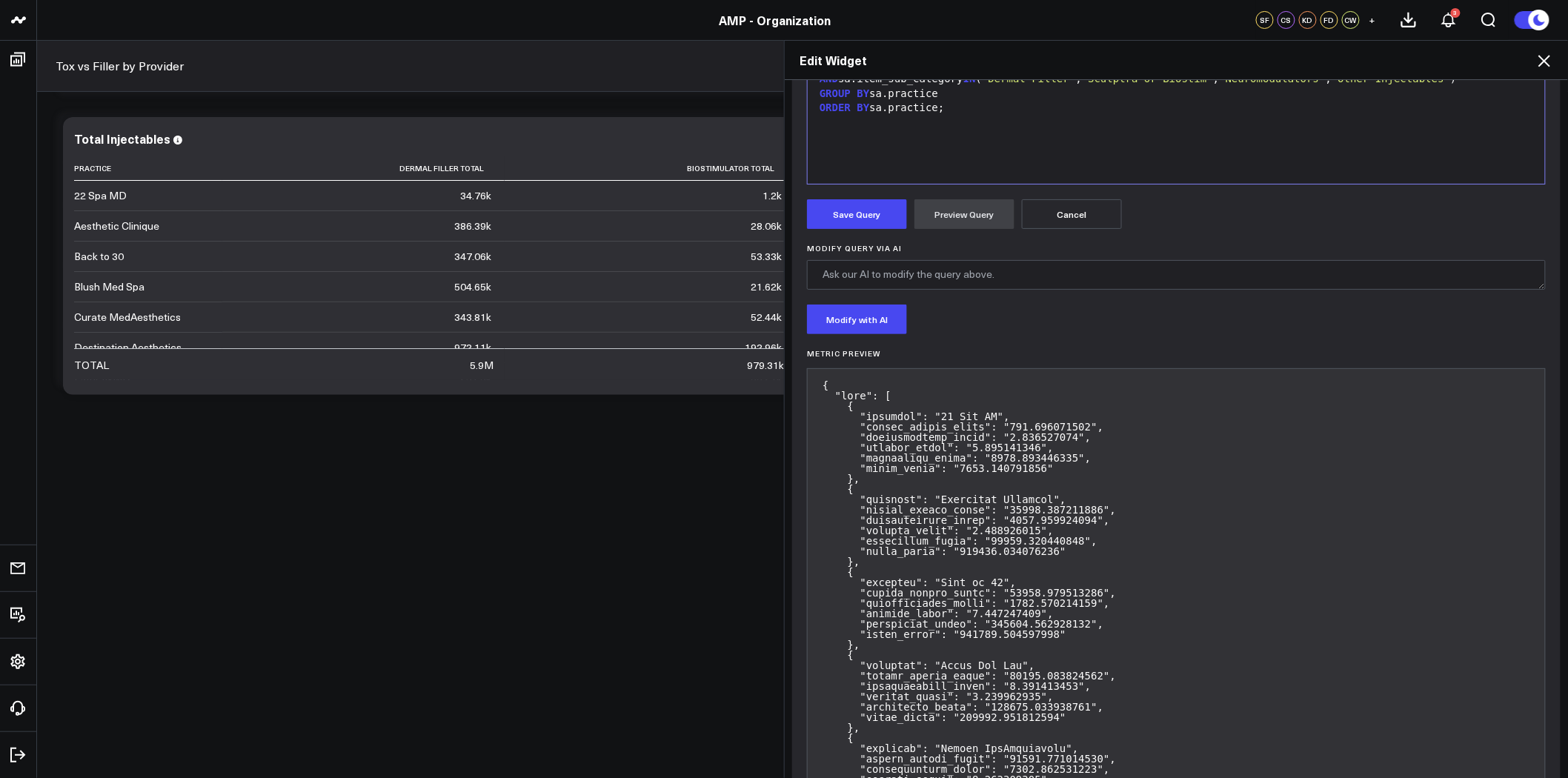
scroll to position [213, 0]
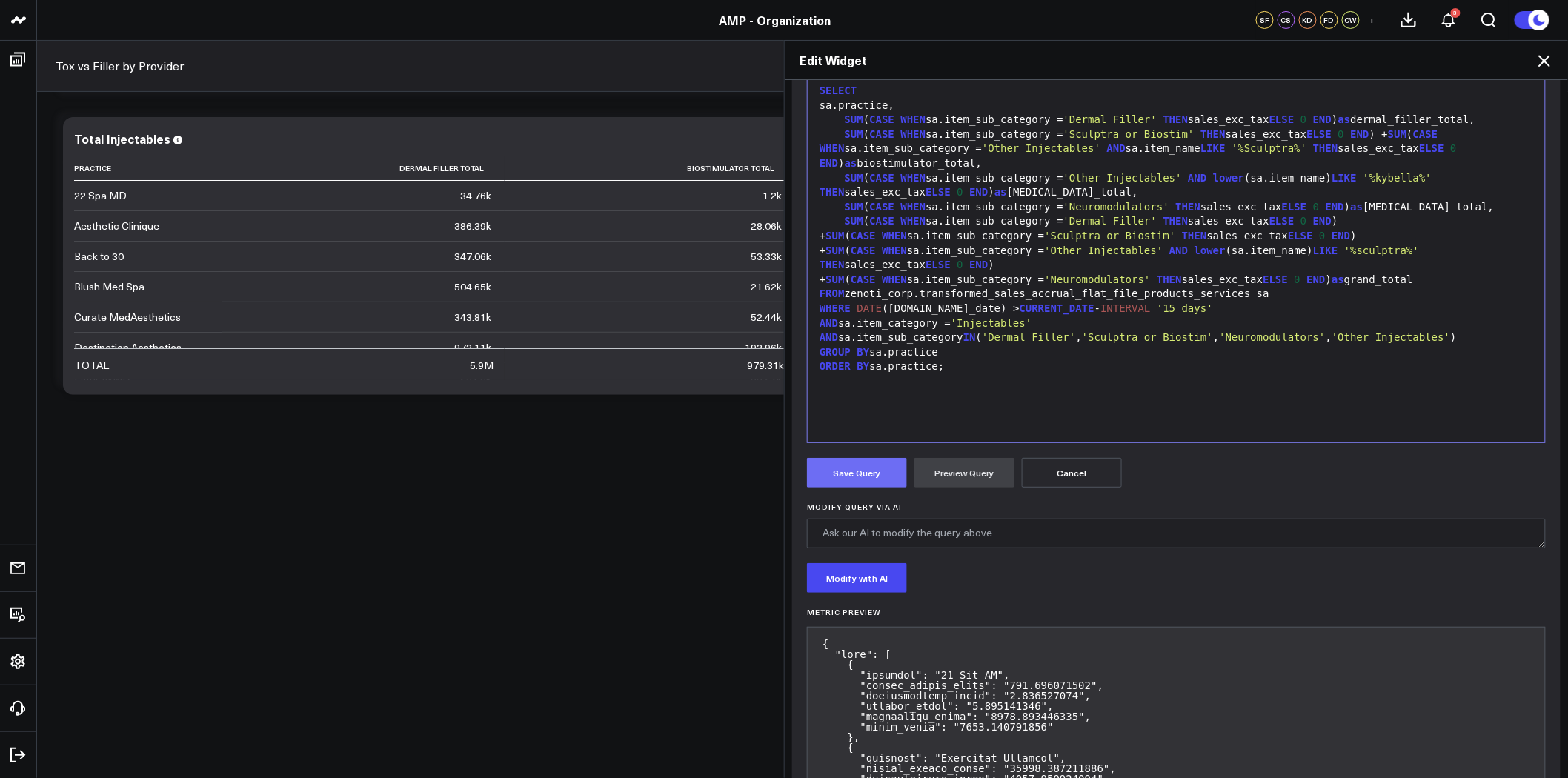
click at [871, 477] on button "Save Query" at bounding box center [857, 473] width 100 height 30
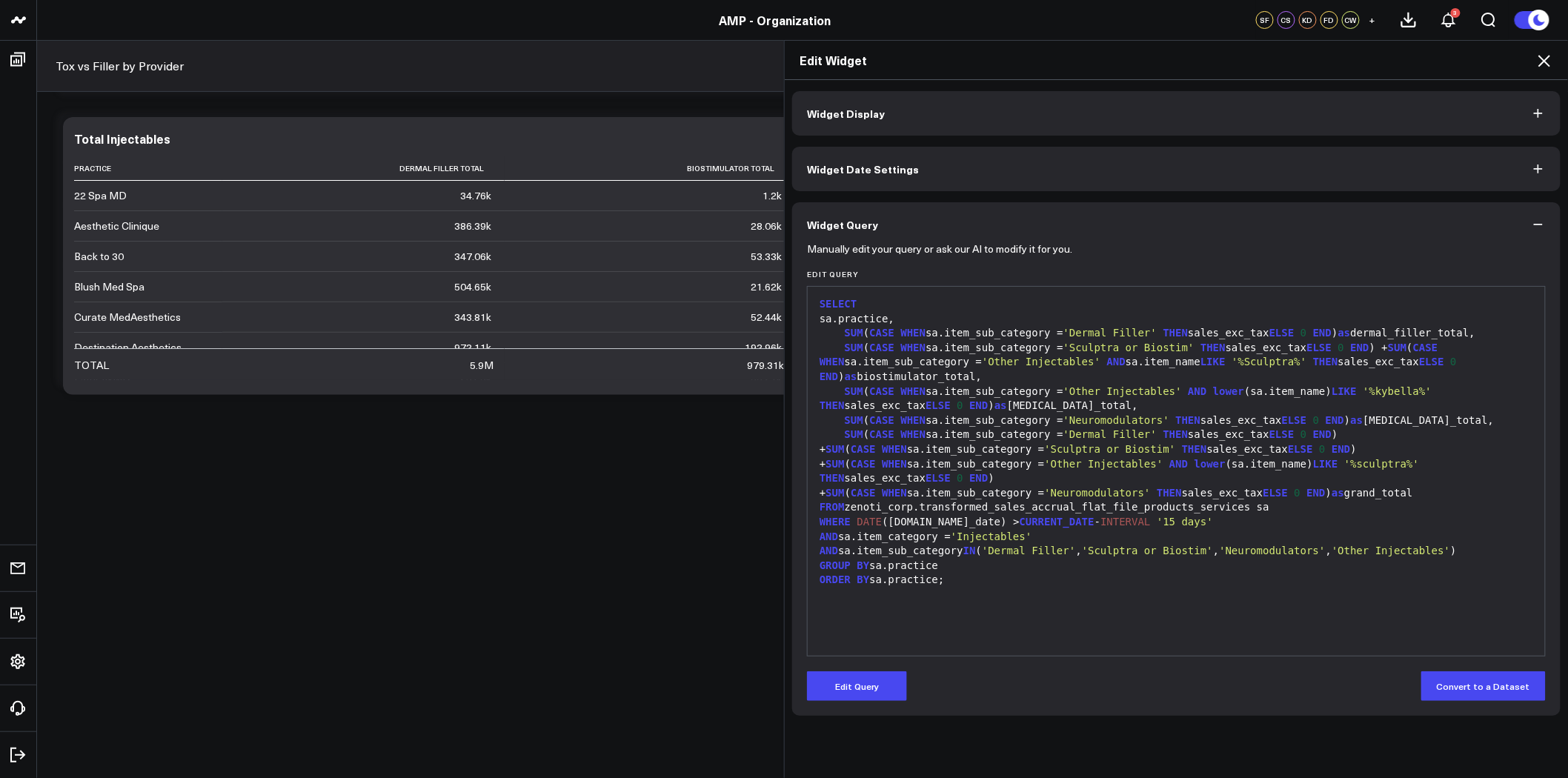
scroll to position [0, 0]
click at [1085, 365] on div "SUM ( CASE WHEN sa.item_sub_category = 'Sculptra or Biostim' THEN sales_exc_tax…" at bounding box center [1176, 362] width 723 height 43
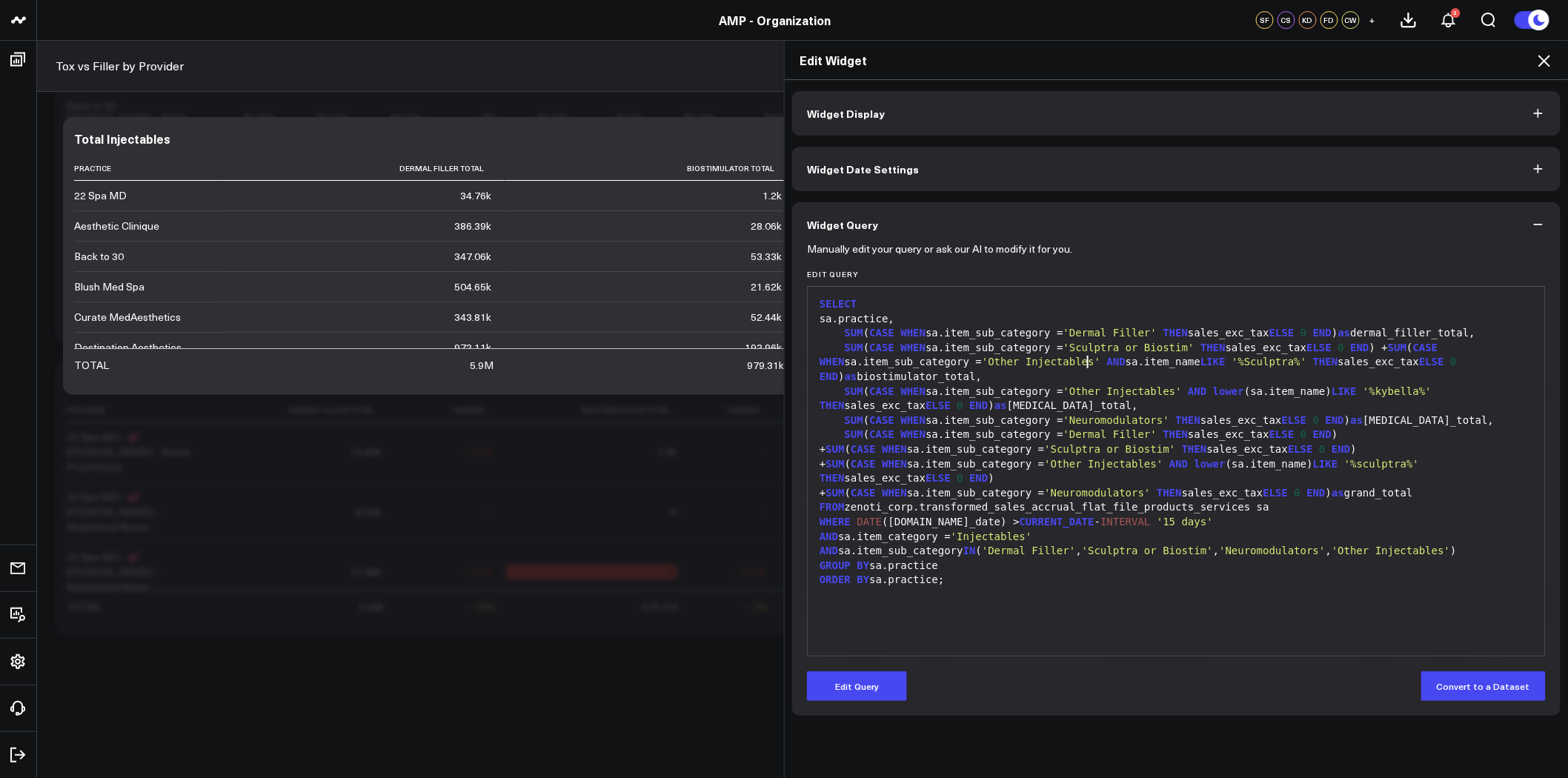
scroll to position [2374, 0]
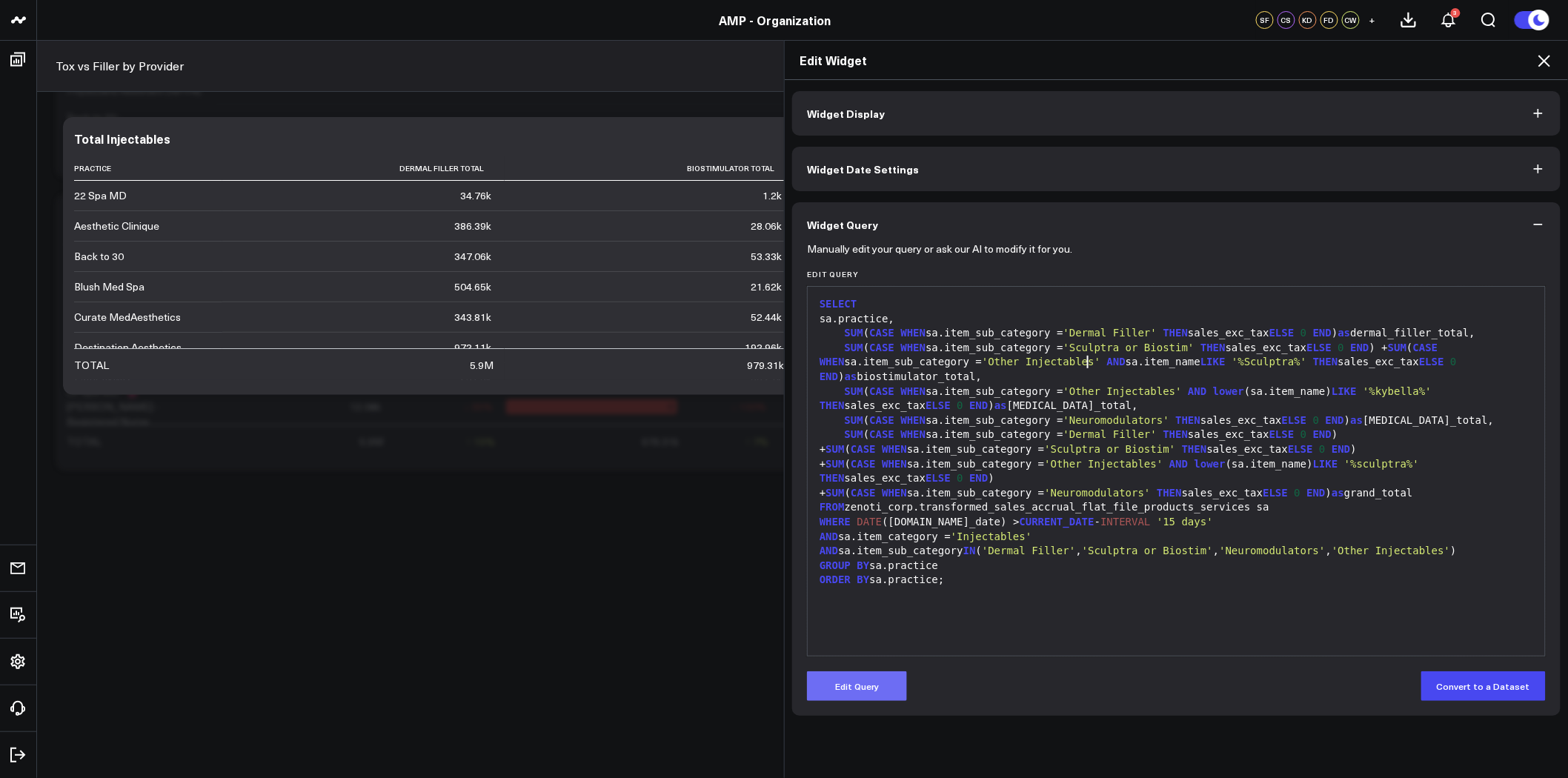
click at [900, 677] on div "Edit Query Convert to a Dataset" at bounding box center [1176, 686] width 739 height 30
click at [875, 680] on button "Edit Query" at bounding box center [857, 686] width 100 height 30
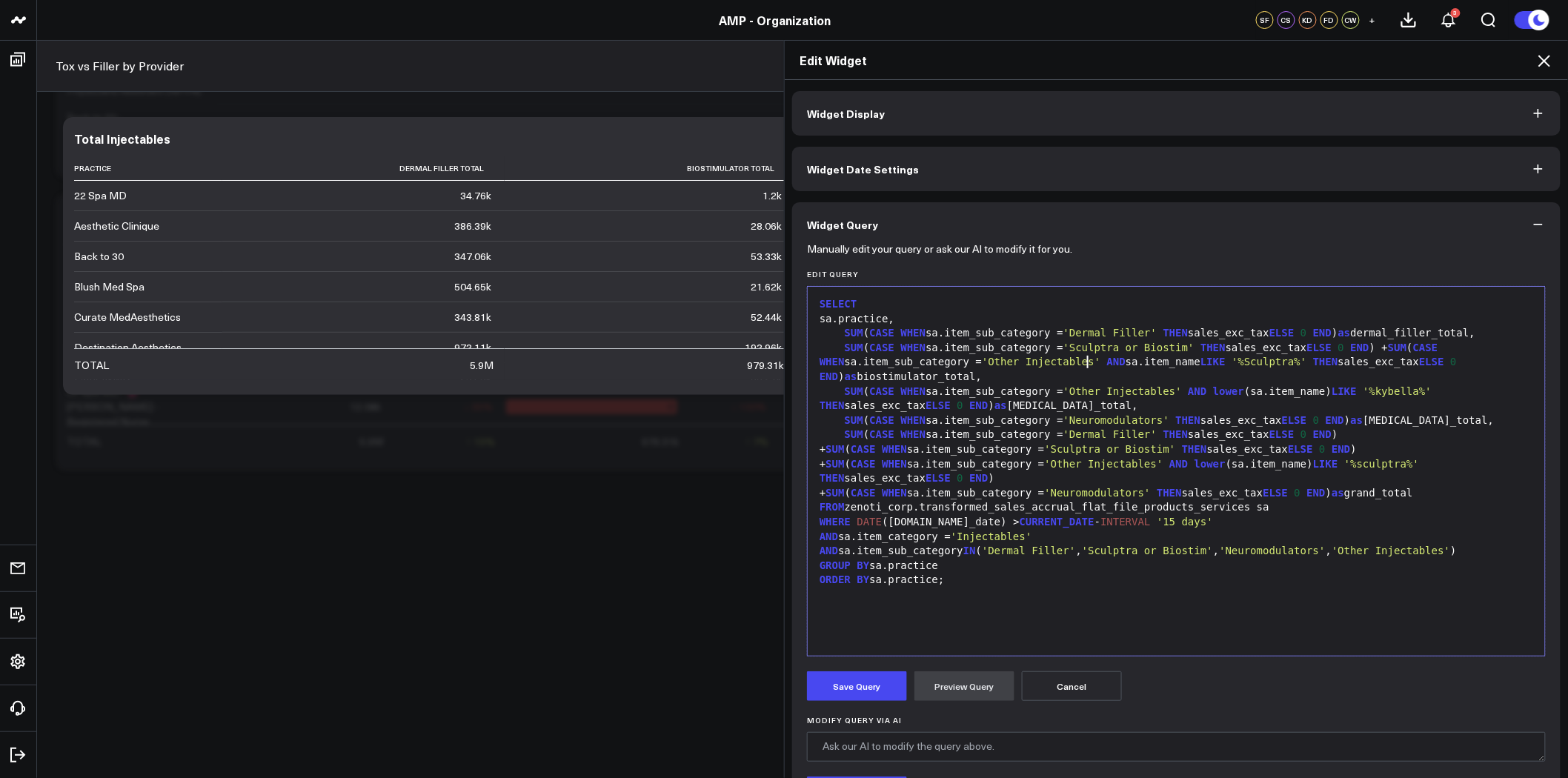
click at [1083, 362] on div "SUM ( CASE WHEN sa.item_sub_category = 'Sculptra or Biostim' THEN sales_exc_tax…" at bounding box center [1176, 362] width 723 height 43
click at [1111, 367] on div "SUM ( CASE WHEN sa.item_sub_category = 'Sculptra or Biostim' THEN sales_exc_tax…" at bounding box center [1176, 362] width 723 height 43
click at [1186, 364] on div "SUM ( CASE WHEN sa.item_sub_category = 'Sculptra or Biostim' THEN sales_exc_tax…" at bounding box center [1176, 362] width 723 height 43
click at [1282, 362] on span "'%Sculptra%'" at bounding box center [1320, 362] width 75 height 12
click at [1282, 361] on span "'%Sculptra%'" at bounding box center [1320, 362] width 75 height 12
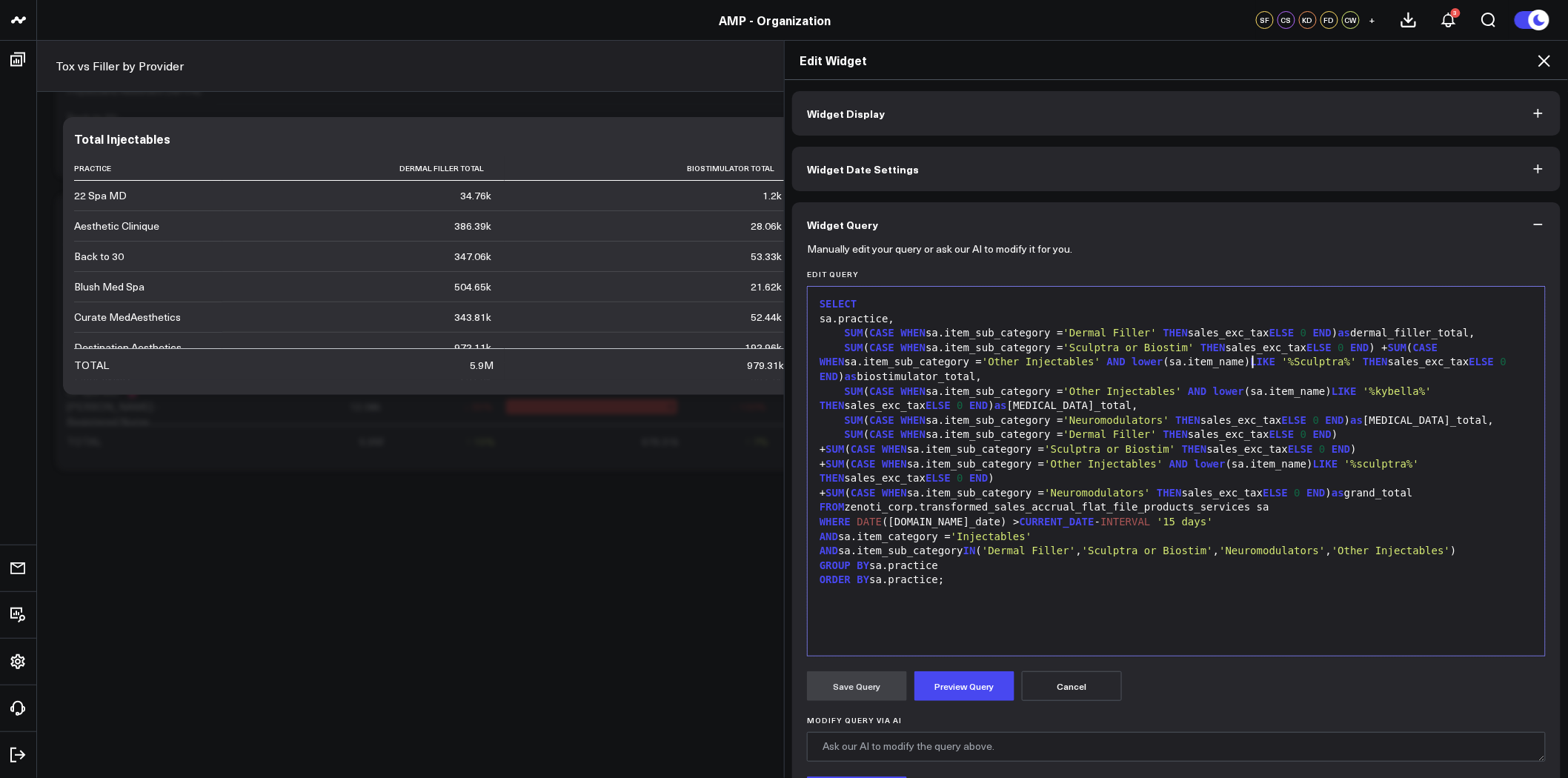
click at [1282, 361] on span "'%Sculptra%'" at bounding box center [1320, 362] width 75 height 12
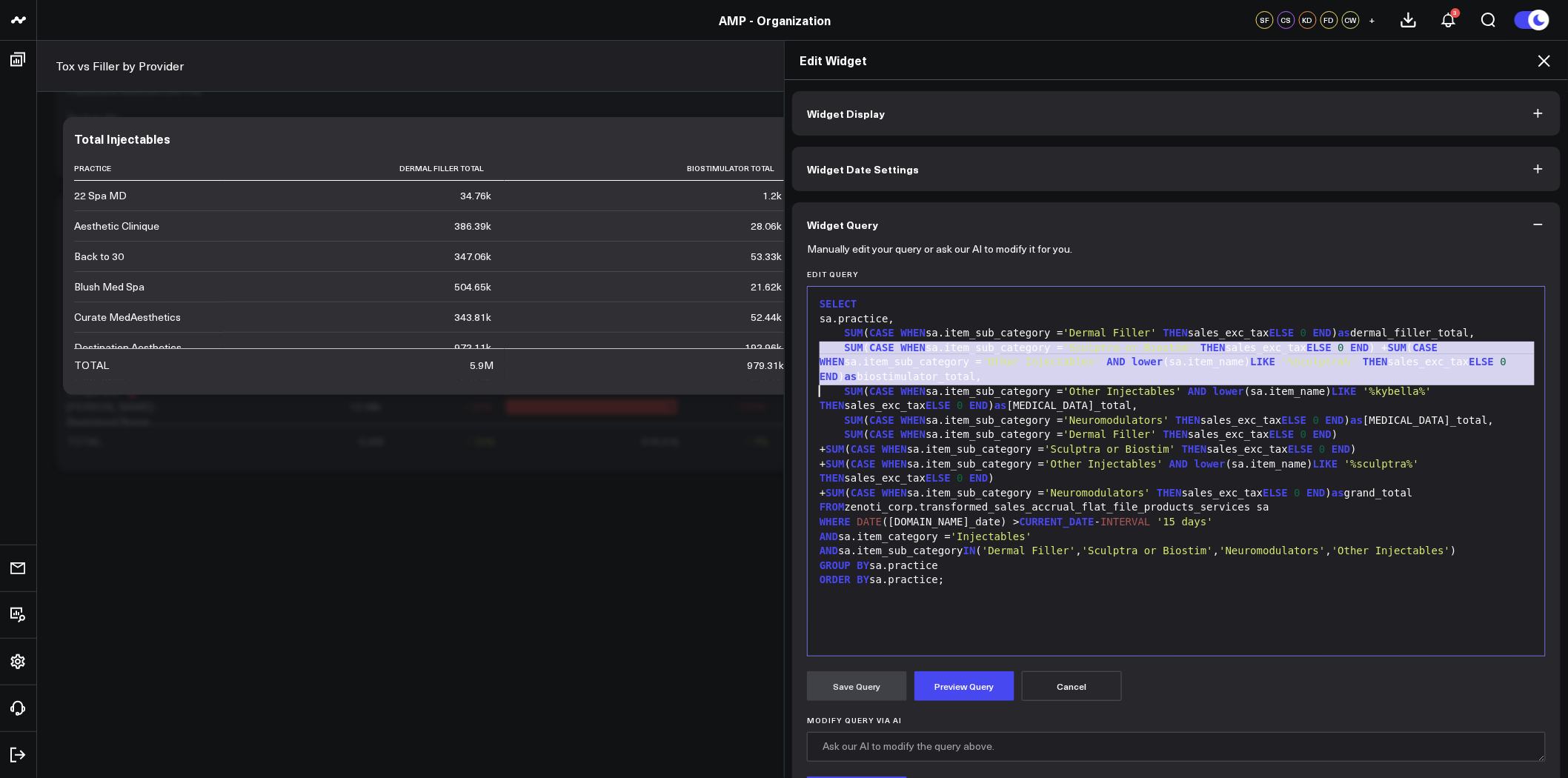
click at [1282, 366] on span "'%Sculptra%'" at bounding box center [1320, 362] width 75 height 12
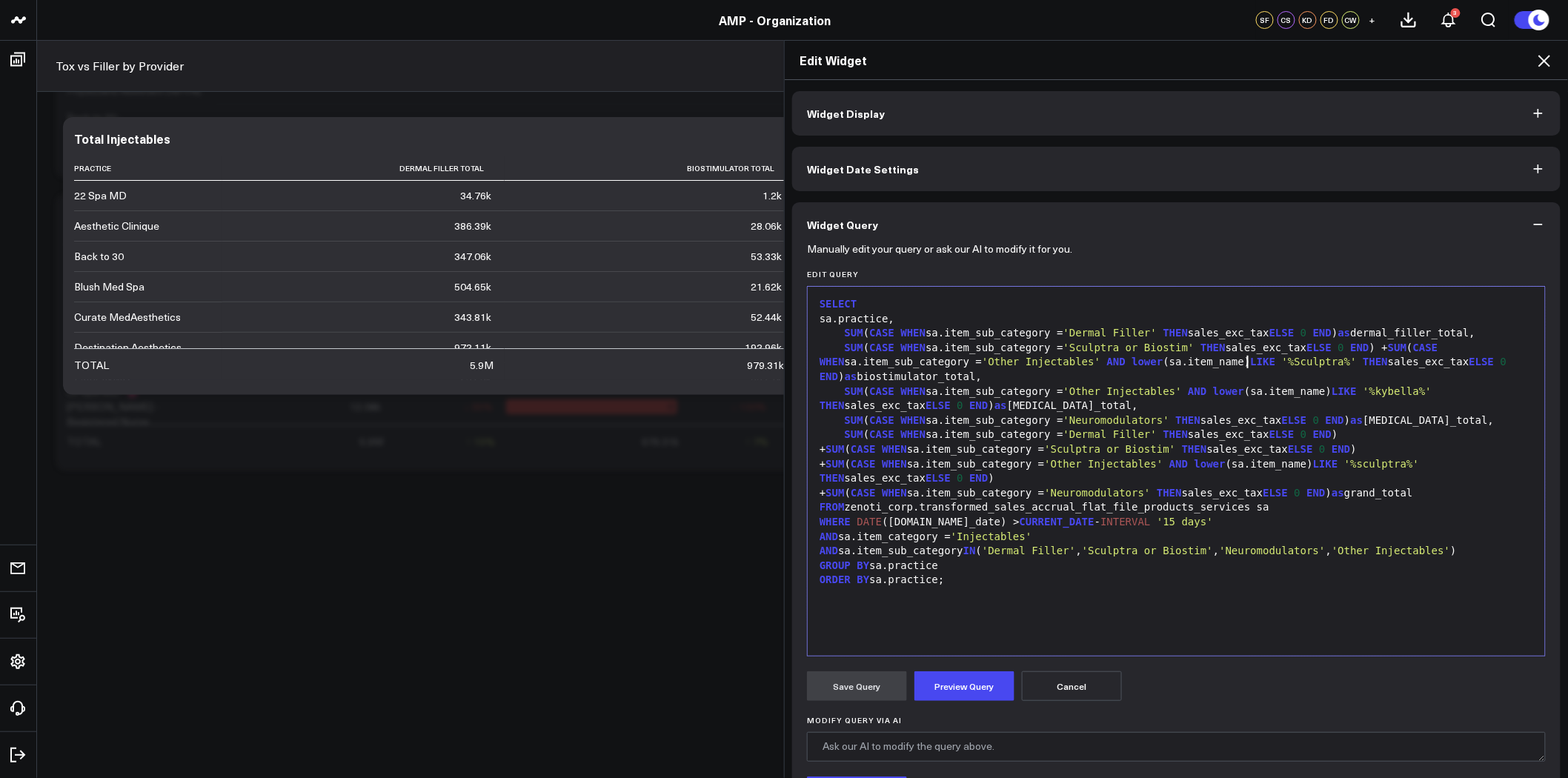
click at [1282, 366] on span "'%Sculptra%'" at bounding box center [1320, 362] width 75 height 12
click at [1282, 363] on span "'%Sculptra%'" at bounding box center [1320, 362] width 75 height 12
click at [1282, 364] on span "'%Sculptra%'" at bounding box center [1320, 362] width 75 height 12
click at [964, 686] on button "Preview Query" at bounding box center [965, 686] width 100 height 30
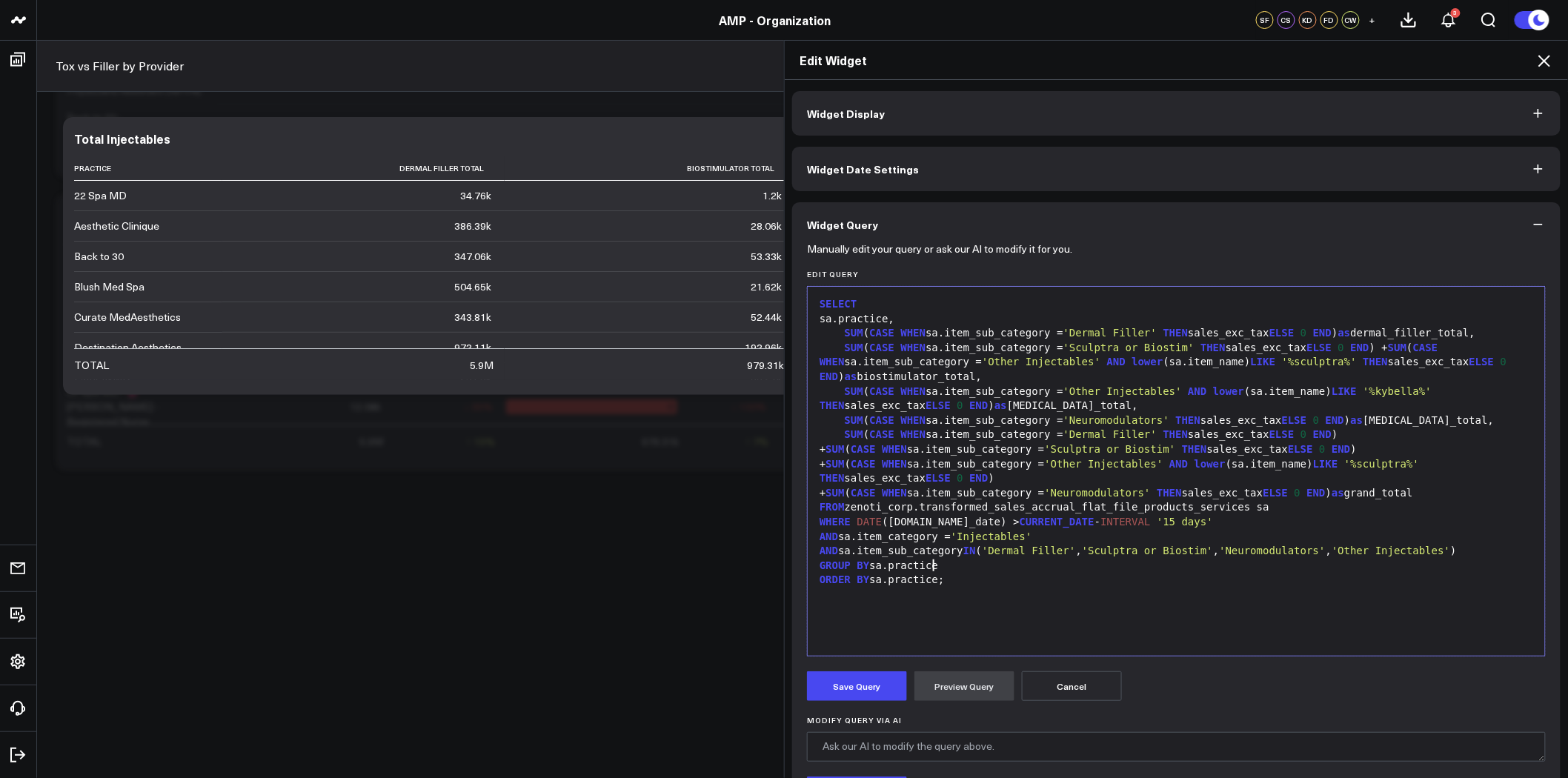
click at [1109, 559] on div "GROUP BY sa.practice" at bounding box center [1176, 566] width 723 height 14
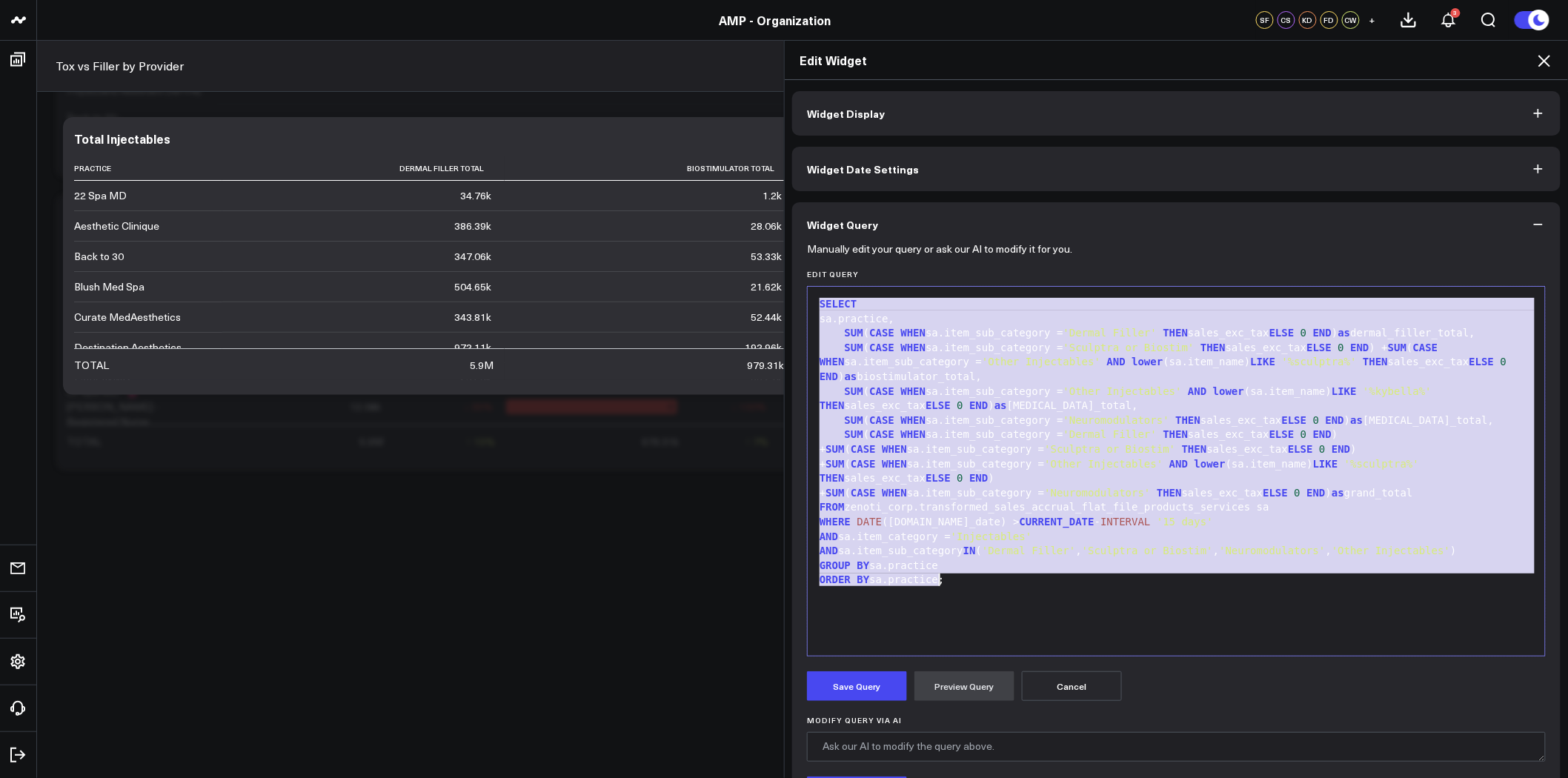
copy div "SELECT sa.practice, SUM ( CASE WHEN sa.item_sub_category = 'Dermal Filler' THEN…"
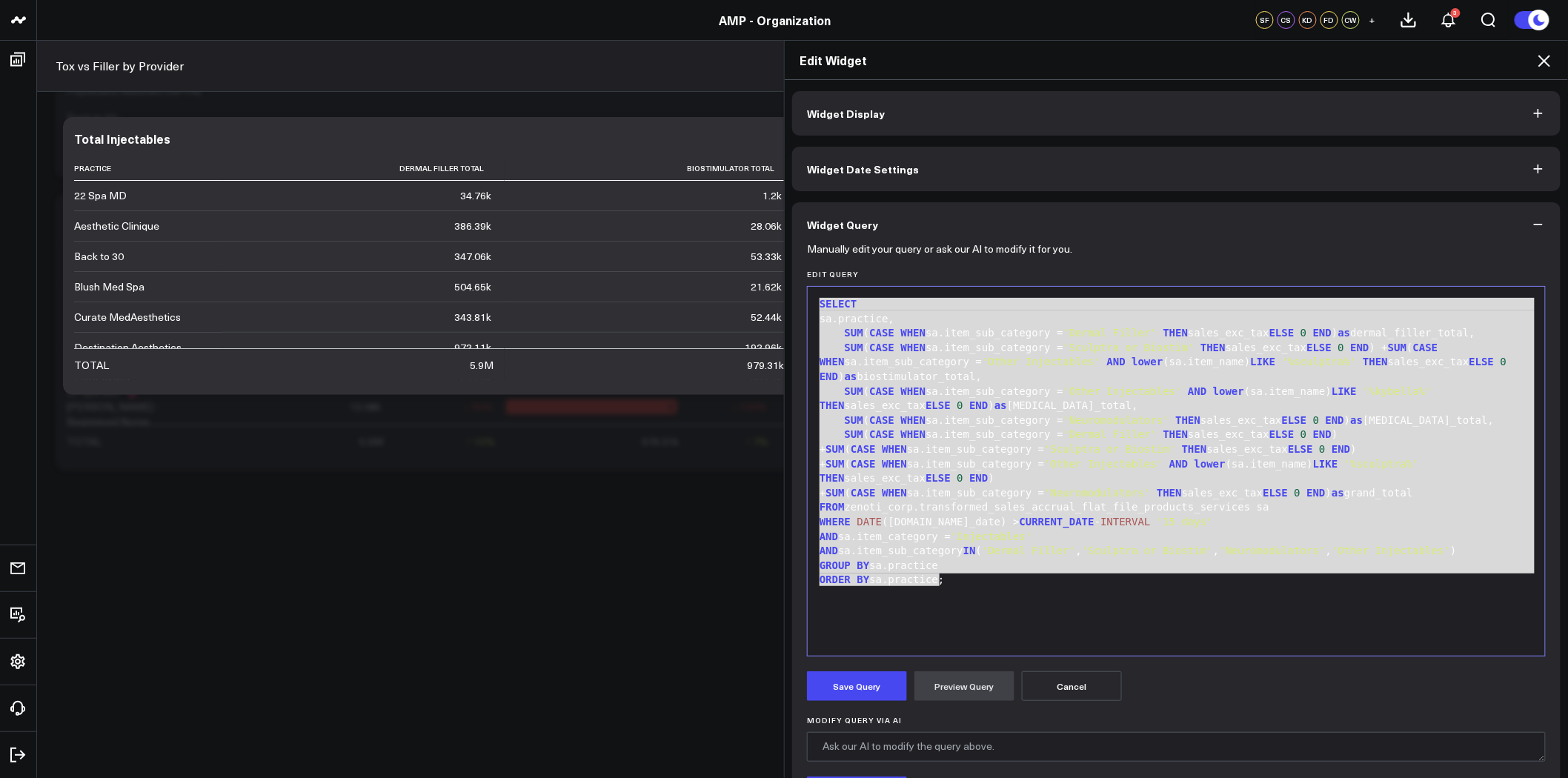
click at [1418, 459] on div "+ SUM ( CASE WHEN sa.item_sub_category = 'Other Injectables' AND lower (sa.item…" at bounding box center [1176, 472] width 723 height 29
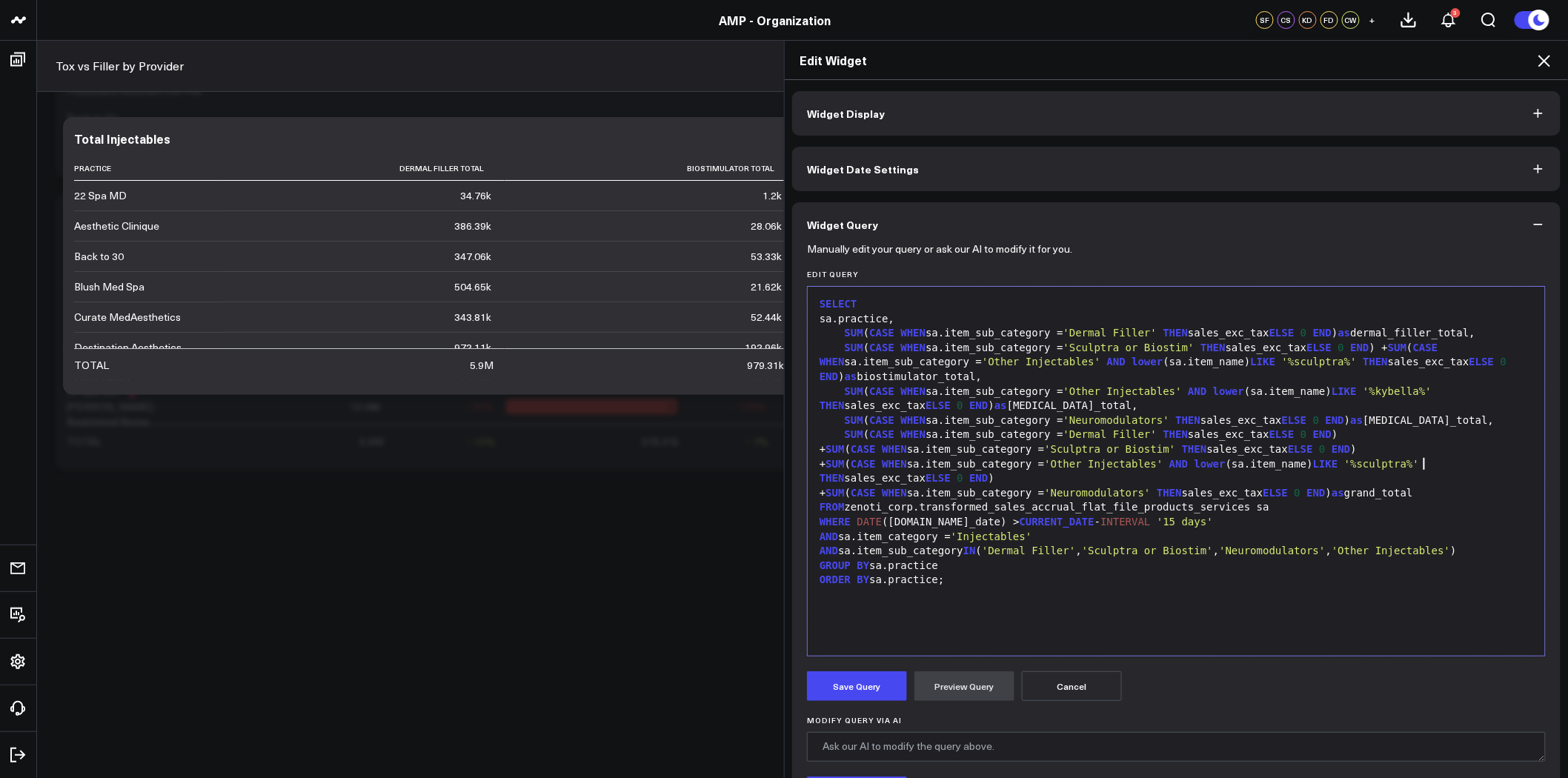
click at [1062, 478] on div "+ SUM ( CASE WHEN sa.item_sub_category = 'Other Injectables' AND lower (sa.item…" at bounding box center [1176, 472] width 723 height 29
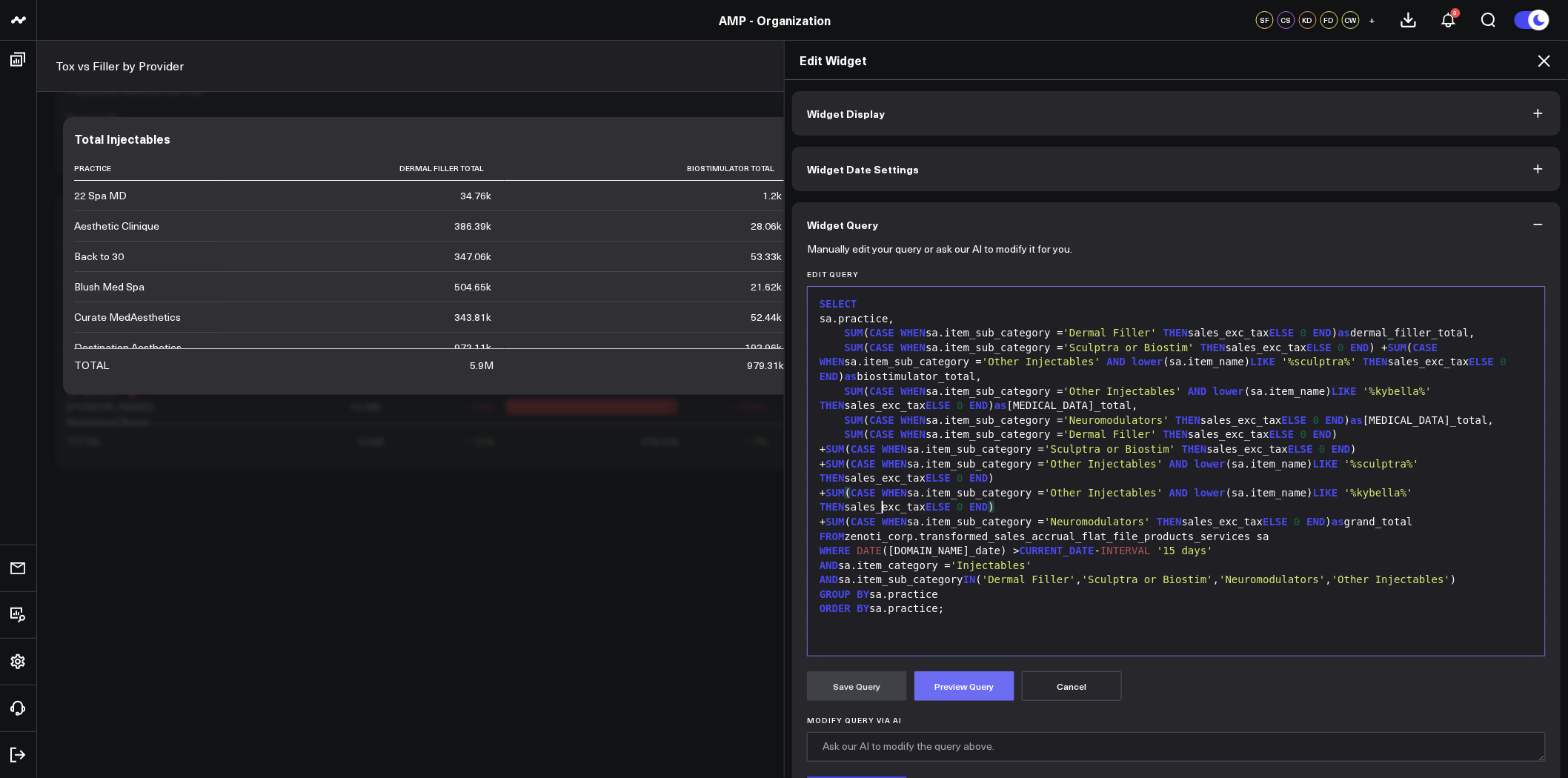
click at [970, 688] on button "Preview Query" at bounding box center [965, 686] width 100 height 30
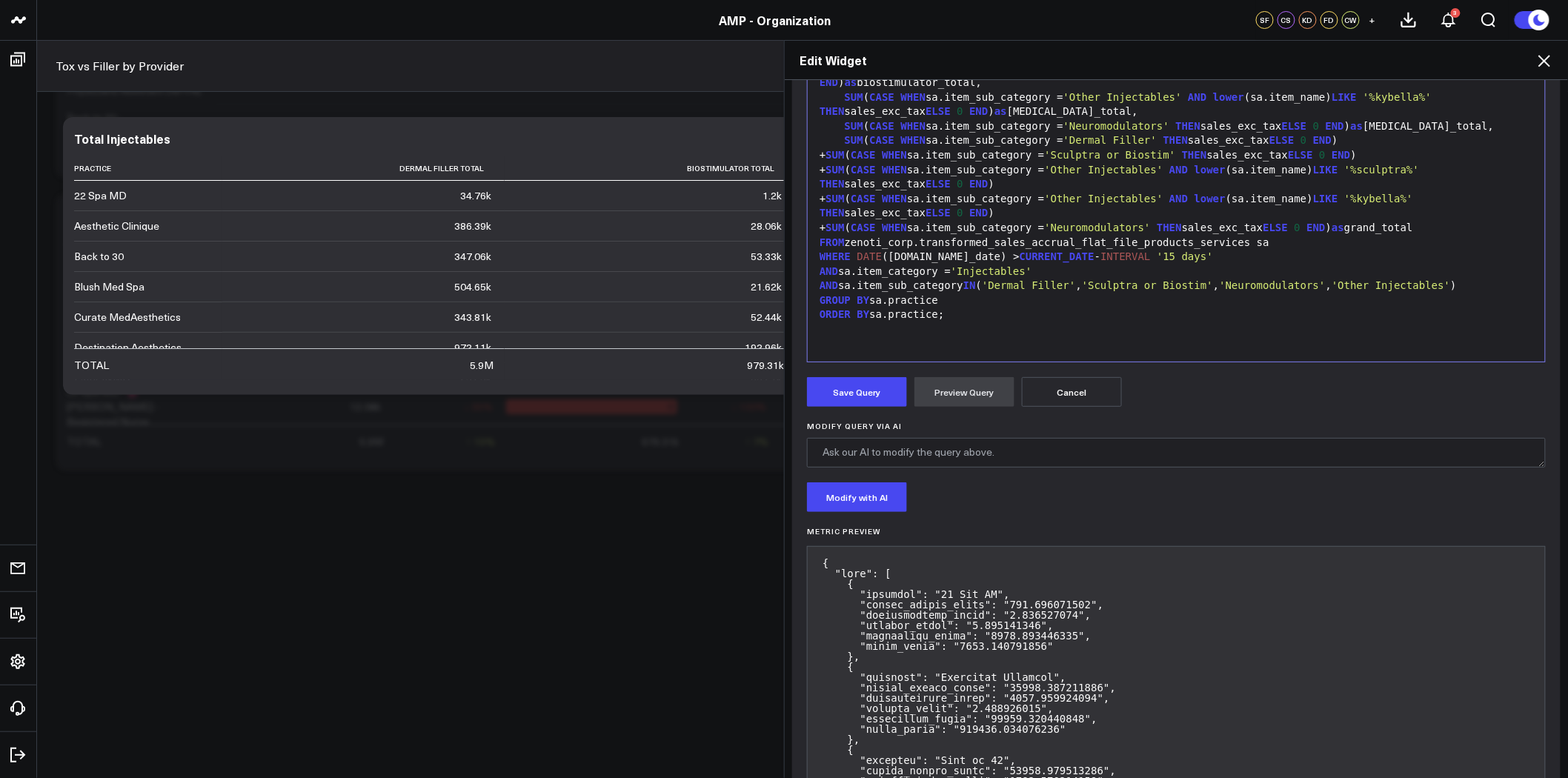
scroll to position [296, 0]
click at [875, 393] on button "Save Query" at bounding box center [857, 390] width 100 height 30
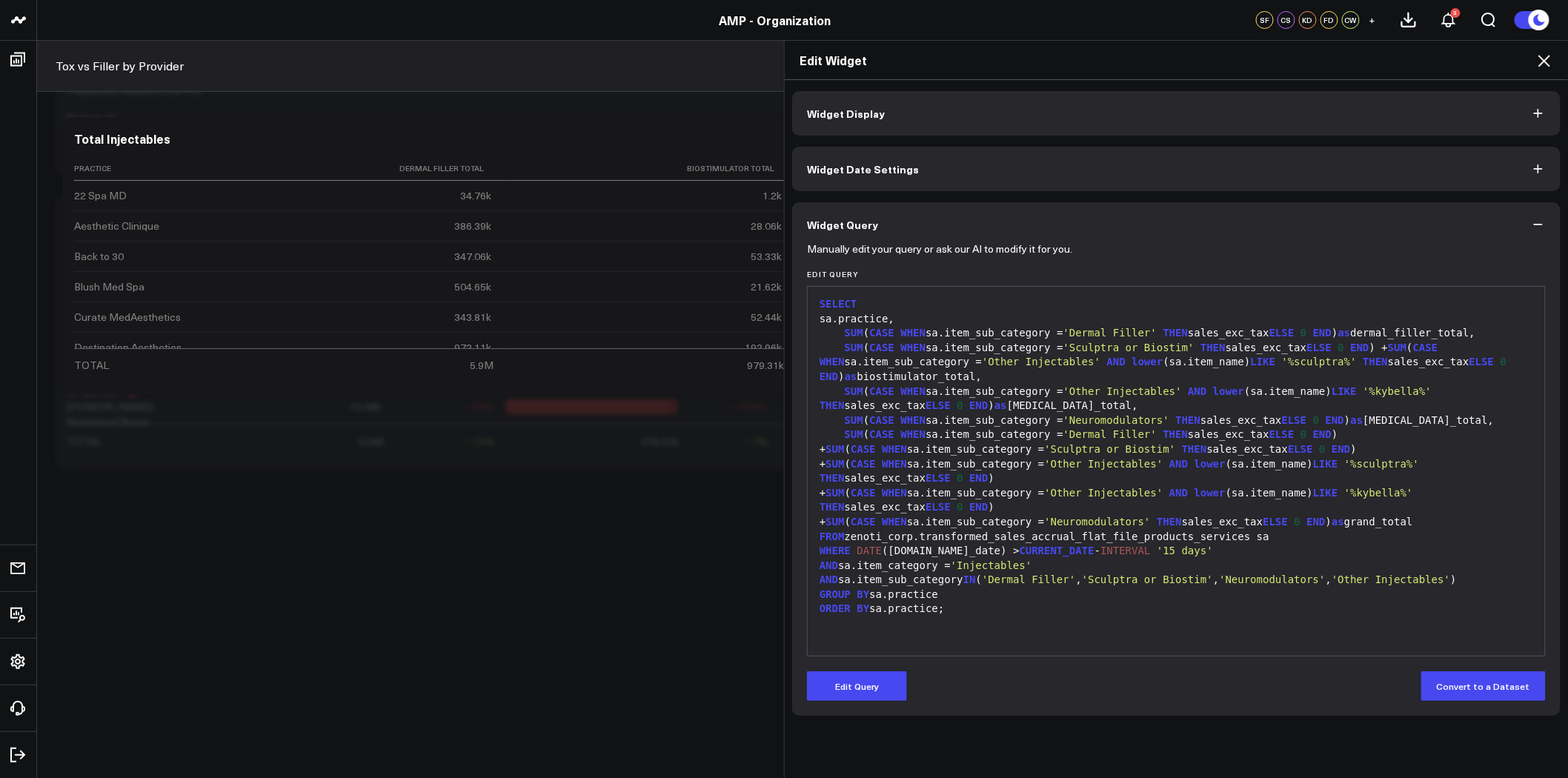
scroll to position [0, 0]
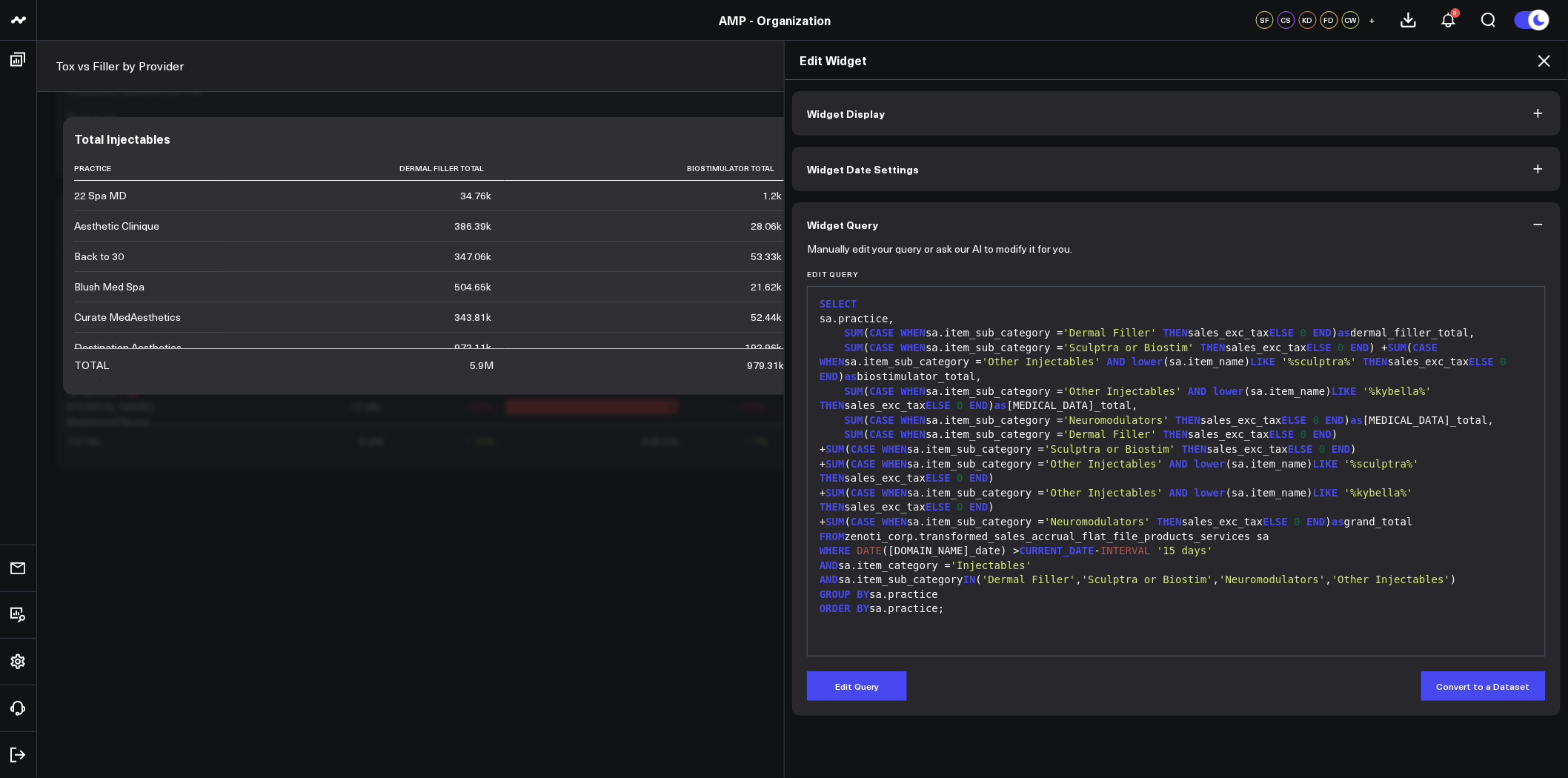
click at [1550, 60] on icon at bounding box center [1544, 61] width 17 height 17
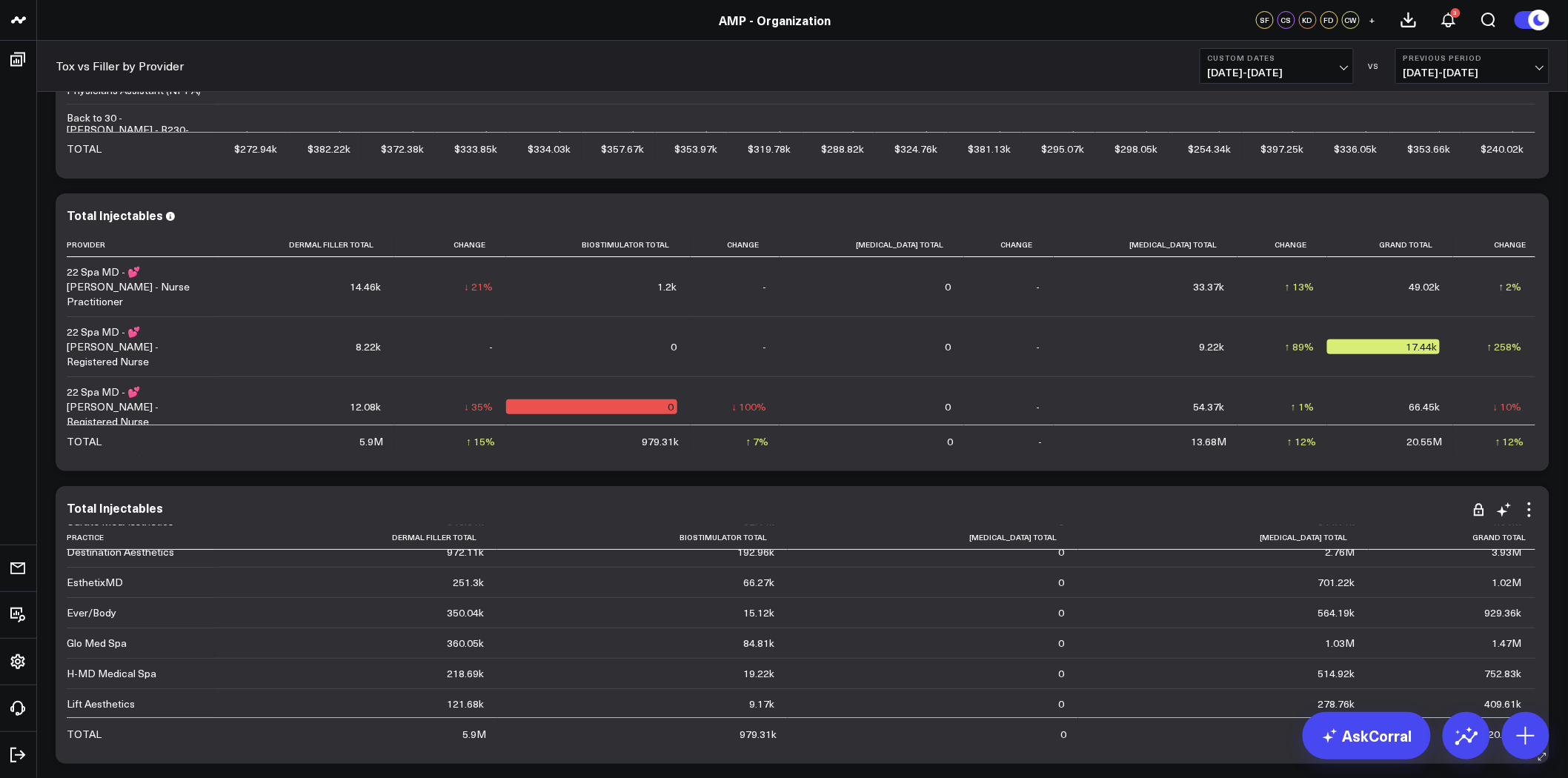
scroll to position [2456, 0]
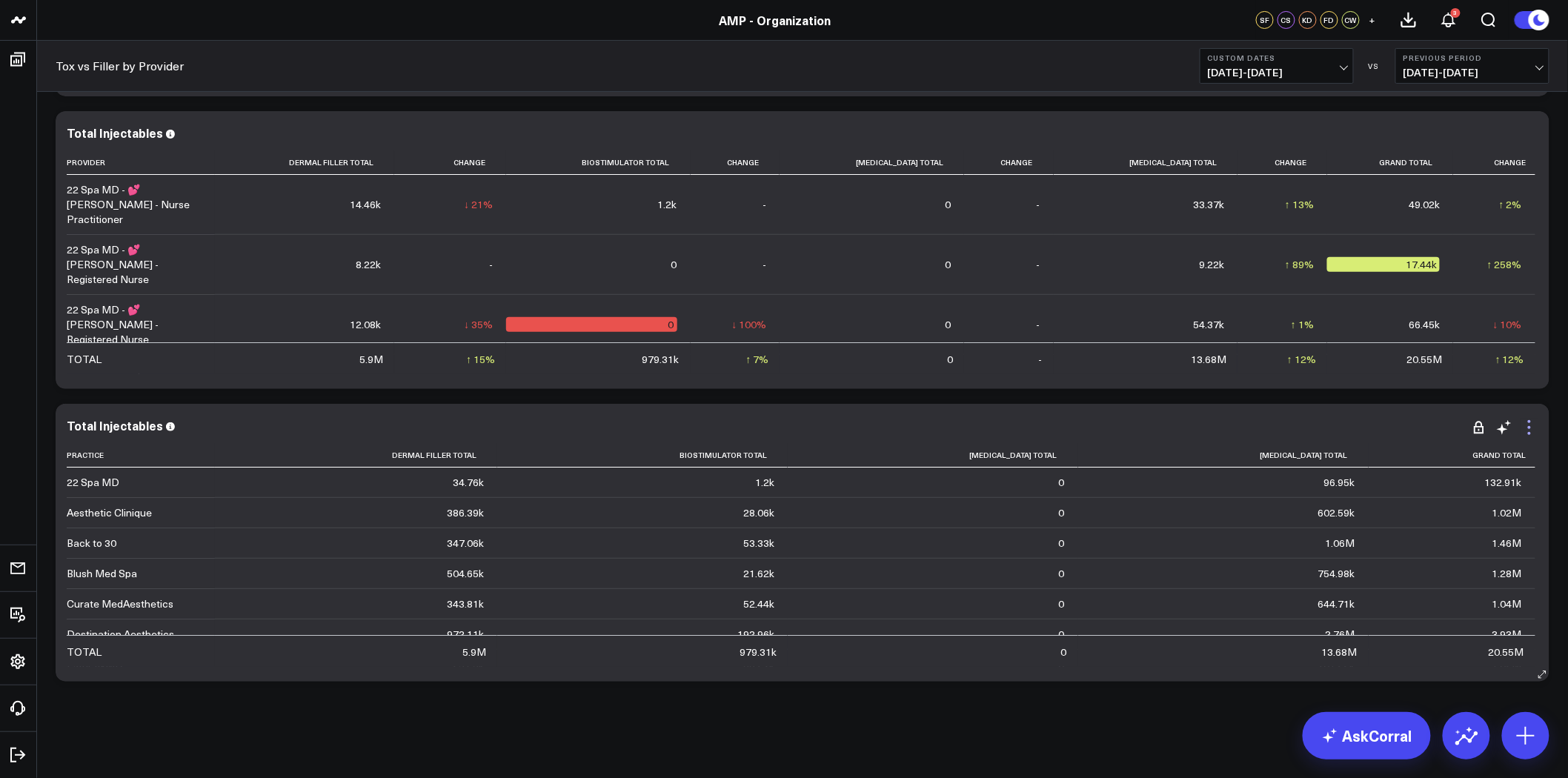
click at [1529, 431] on icon at bounding box center [1529, 428] width 17 height 17
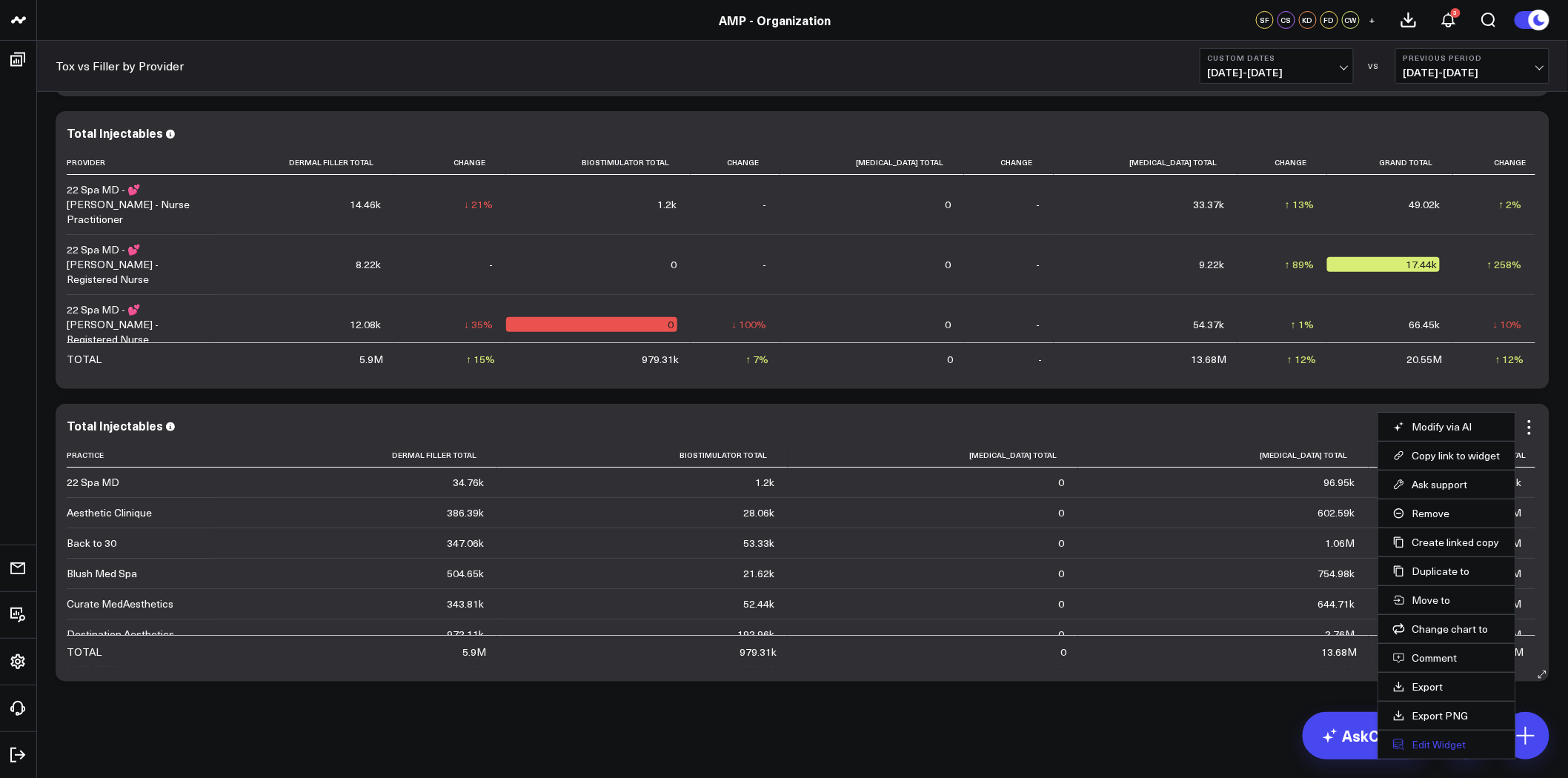
click at [1443, 738] on button "Edit Widget" at bounding box center [1446, 745] width 107 height 14
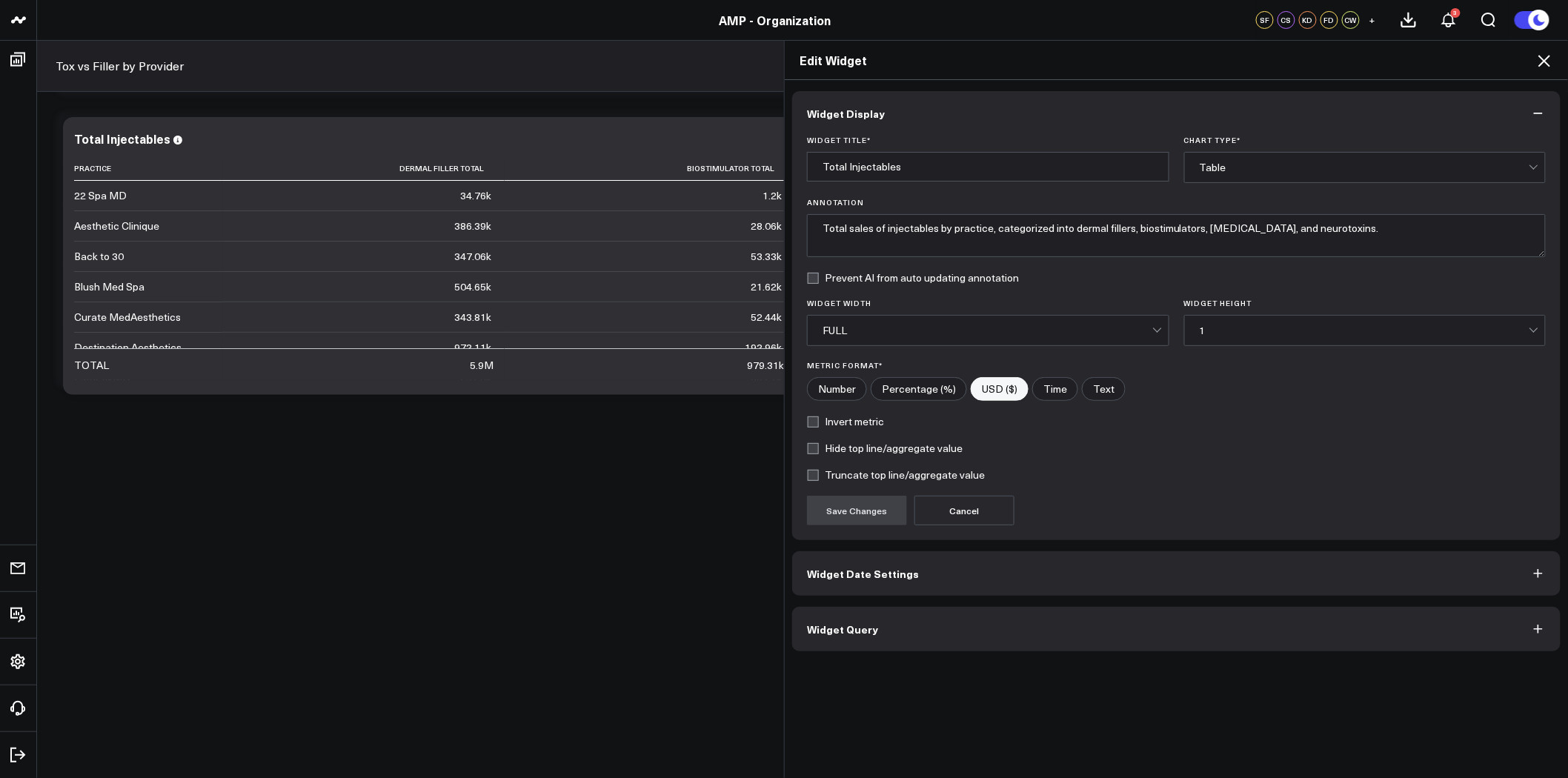
click at [1156, 634] on button "Widget Query" at bounding box center [1176, 629] width 769 height 44
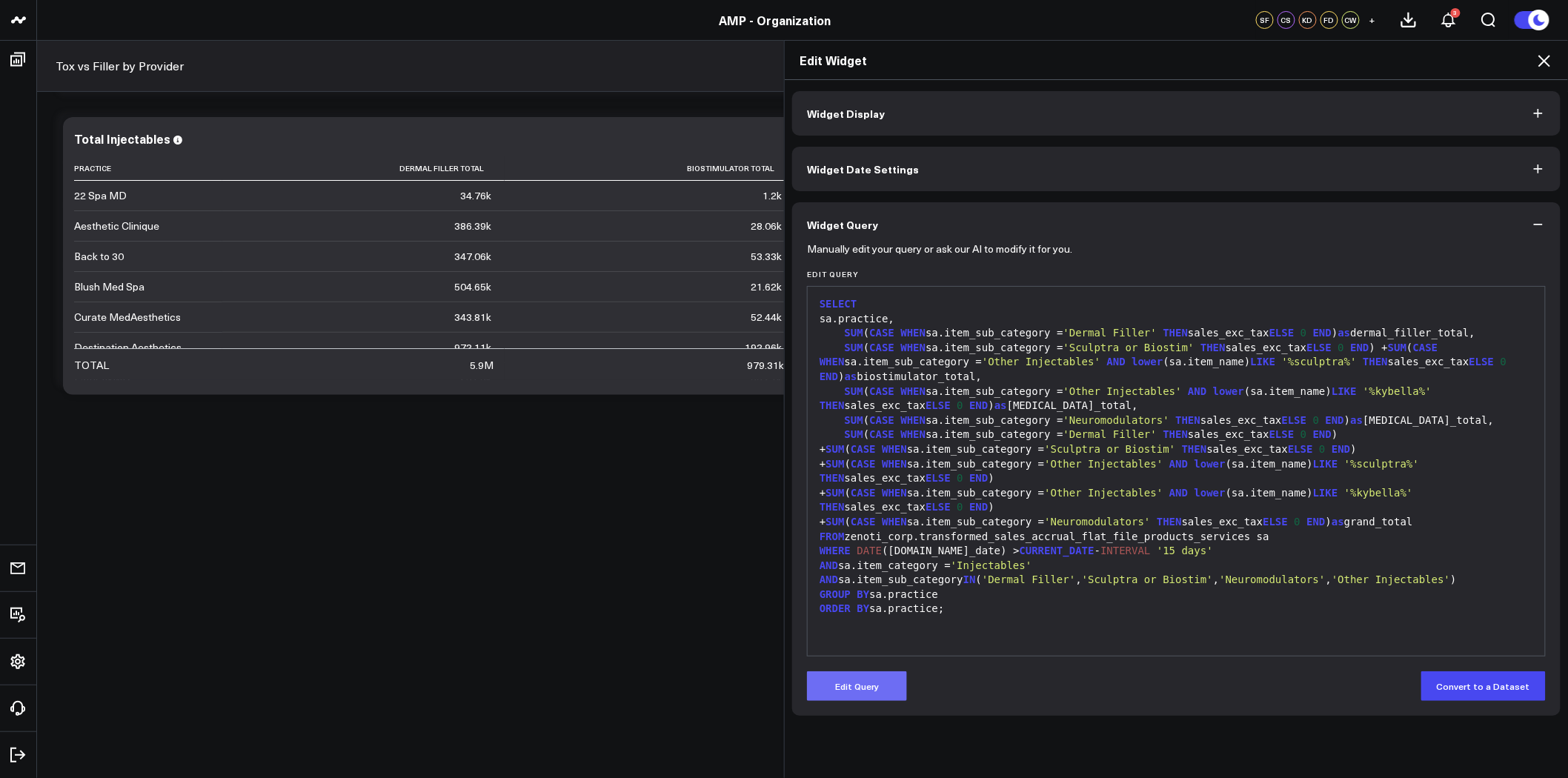
click at [855, 692] on button "Edit Query" at bounding box center [857, 686] width 100 height 30
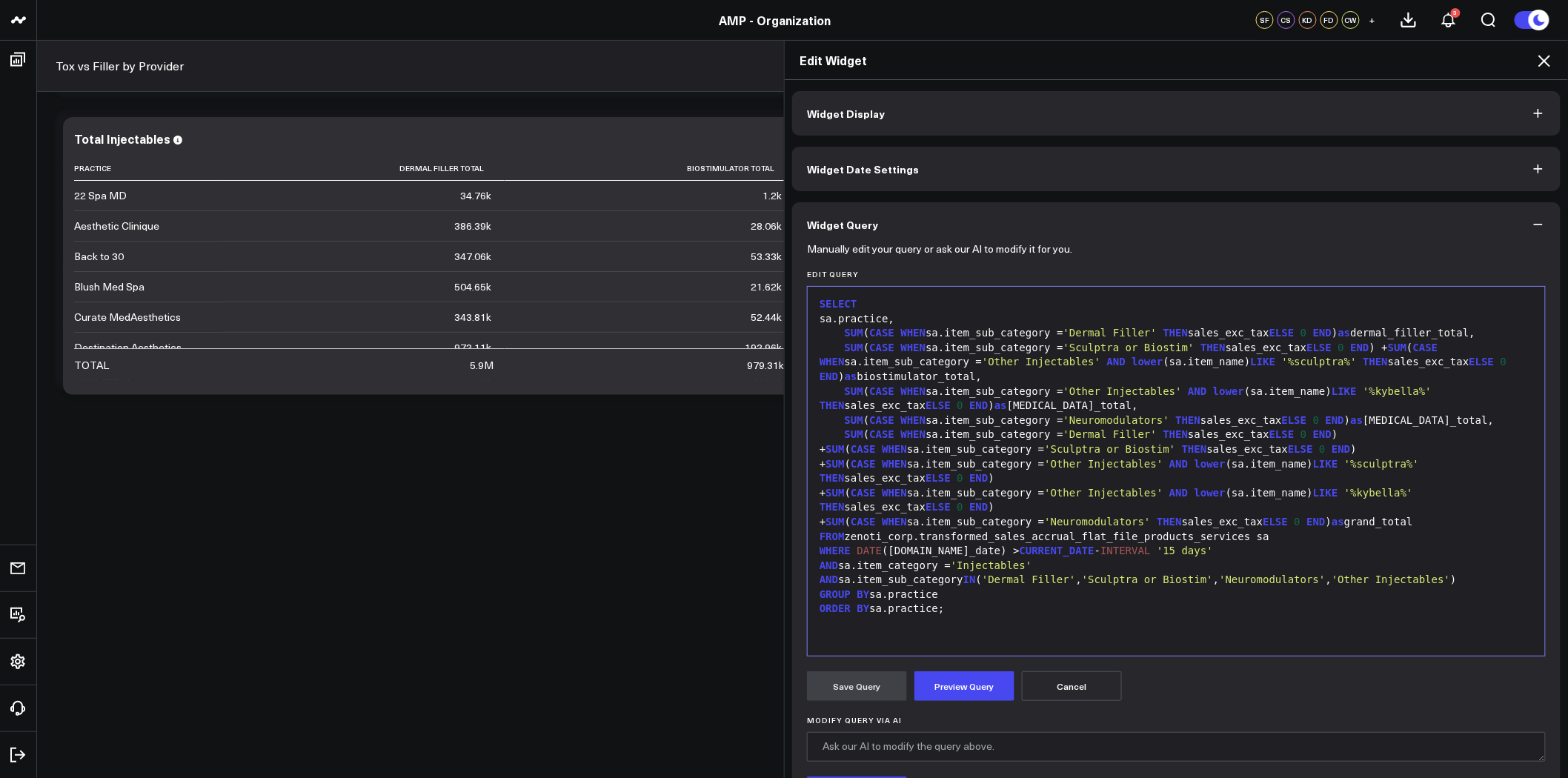
click at [1283, 366] on span "'%sculptra%'" at bounding box center [1320, 362] width 75 height 12
click at [1381, 395] on span "'%kybella%'" at bounding box center [1397, 391] width 69 height 12
click at [1408, 468] on span "'%sculptra%'" at bounding box center [1382, 464] width 75 height 12
click at [1379, 497] on span "'%kybella%'" at bounding box center [1378, 493] width 69 height 12
click at [964, 688] on button "Preview Query" at bounding box center [965, 686] width 100 height 30
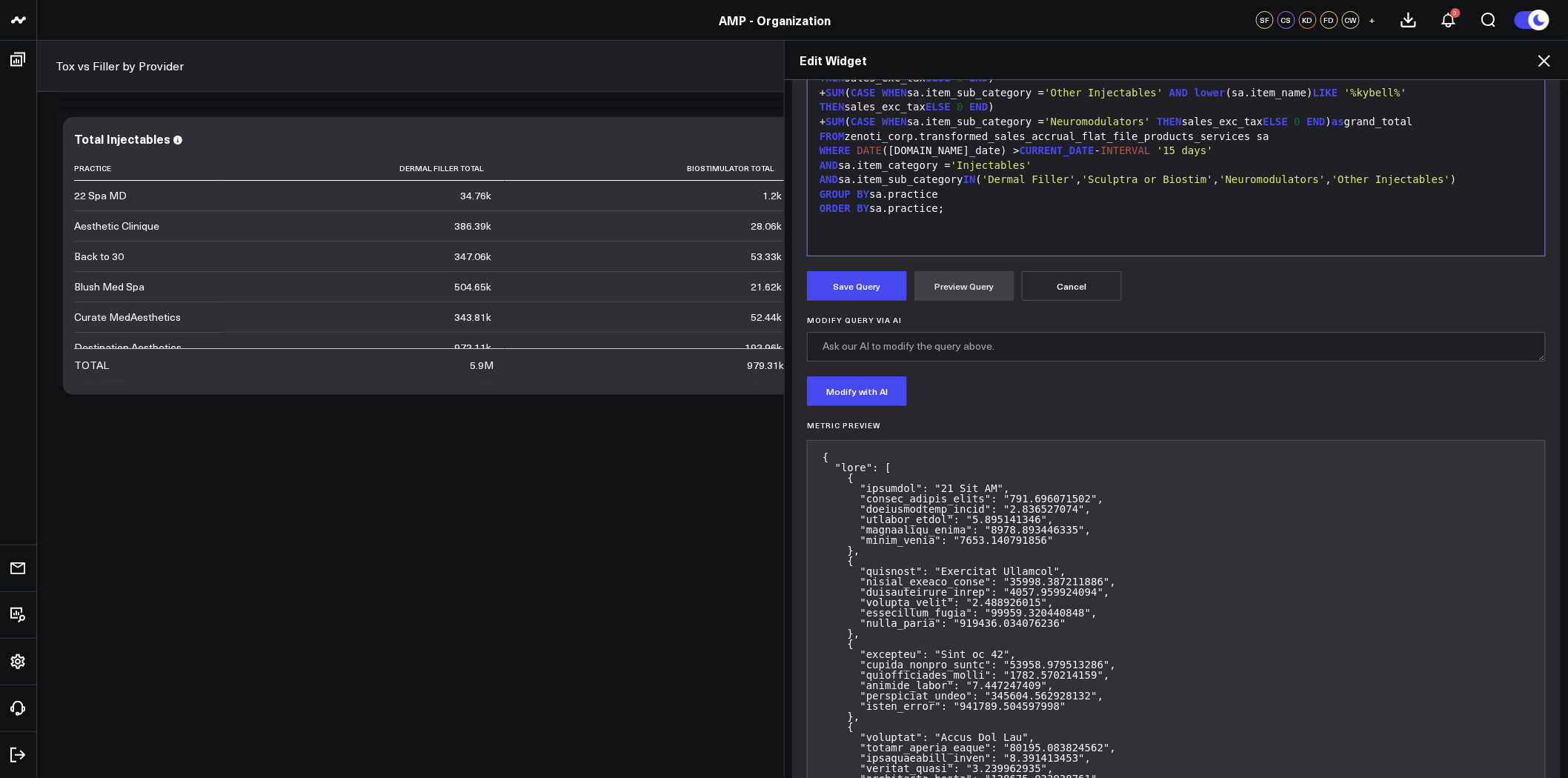
scroll to position [411, 0]
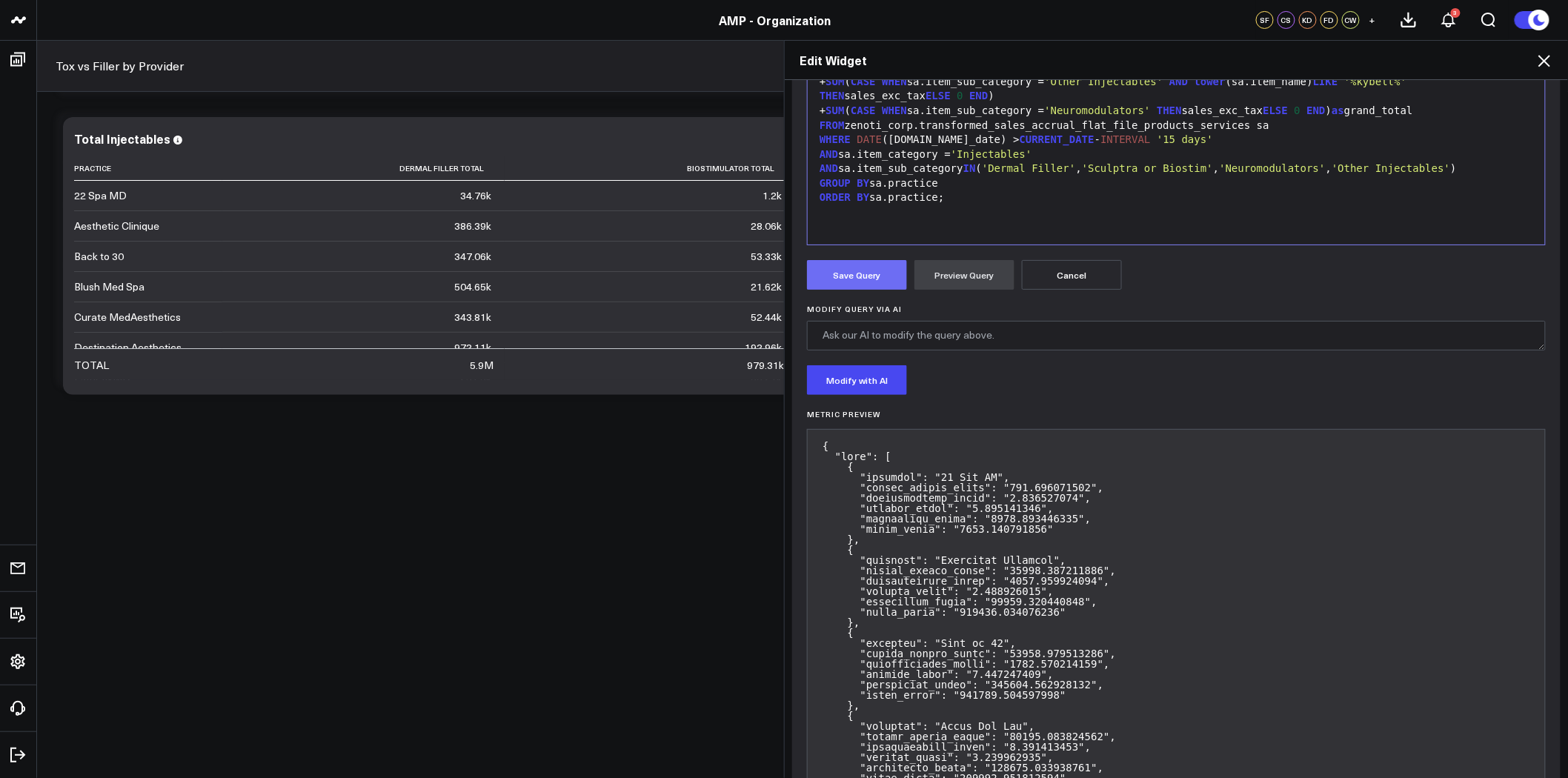
click at [867, 279] on button "Save Query" at bounding box center [857, 275] width 100 height 30
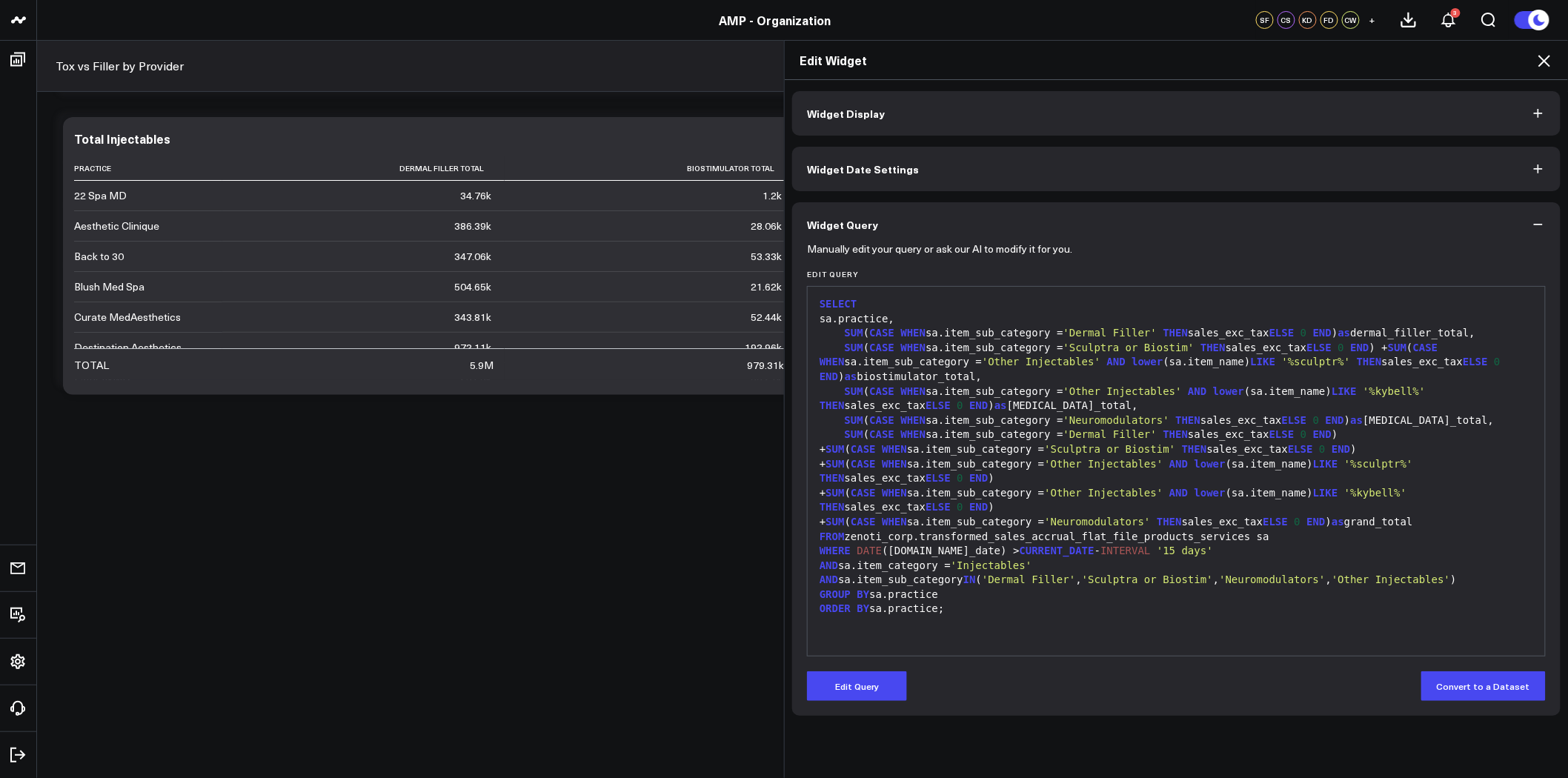
scroll to position [0, 0]
